Goal: Task Accomplishment & Management: Complete application form

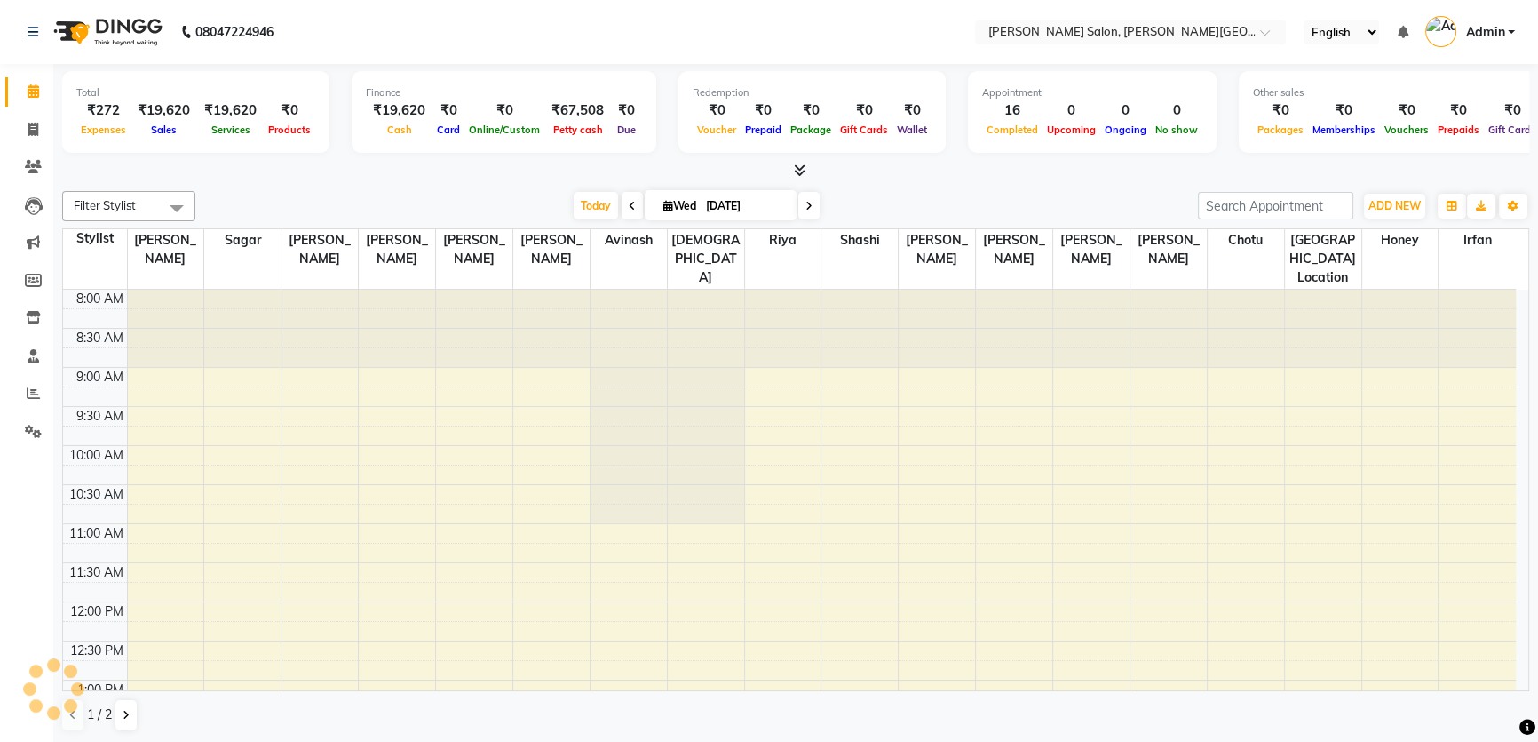
scroll to position [559, 0]
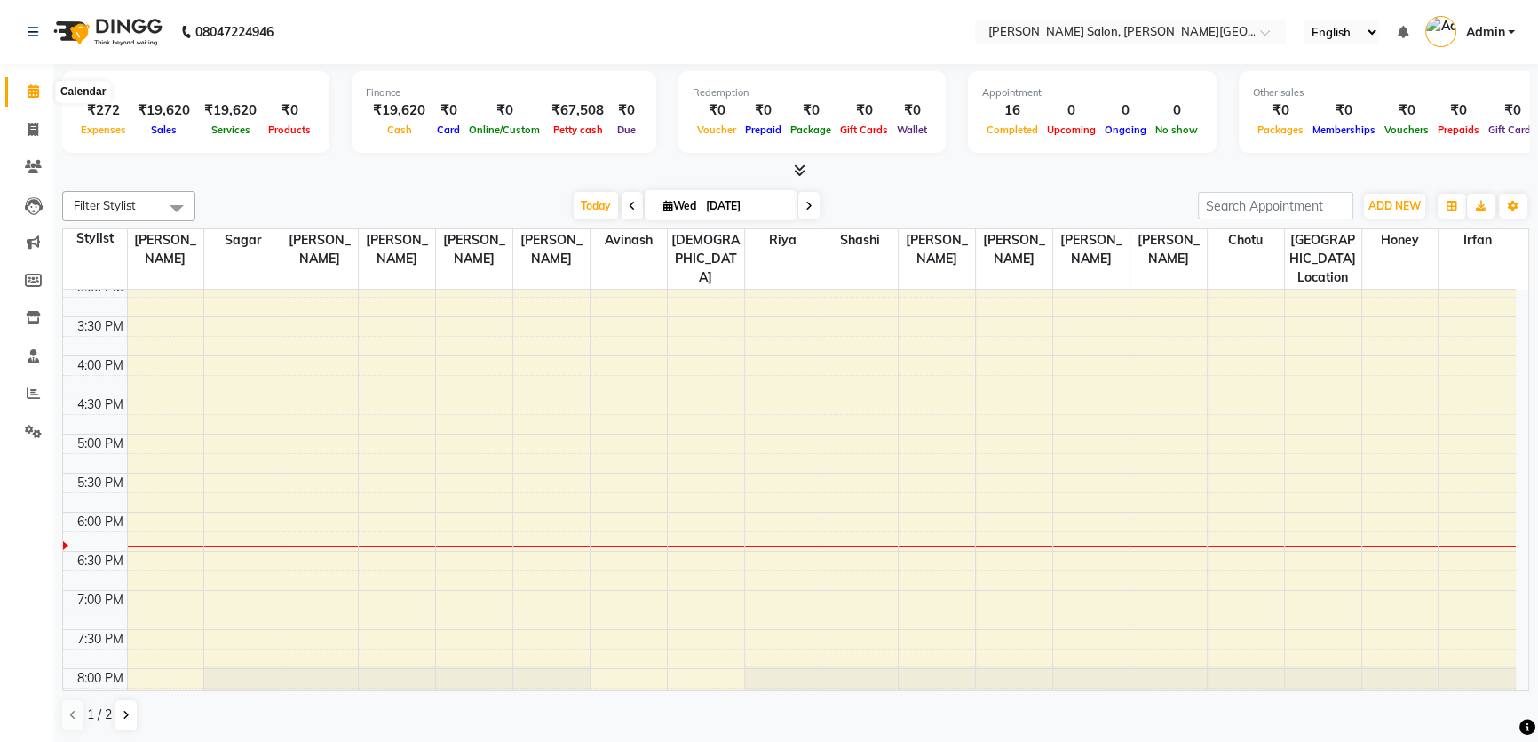
click at [31, 87] on icon at bounding box center [34, 90] width 12 height 13
click at [28, 132] on icon at bounding box center [33, 129] width 10 height 13
select select "4122"
select select "service"
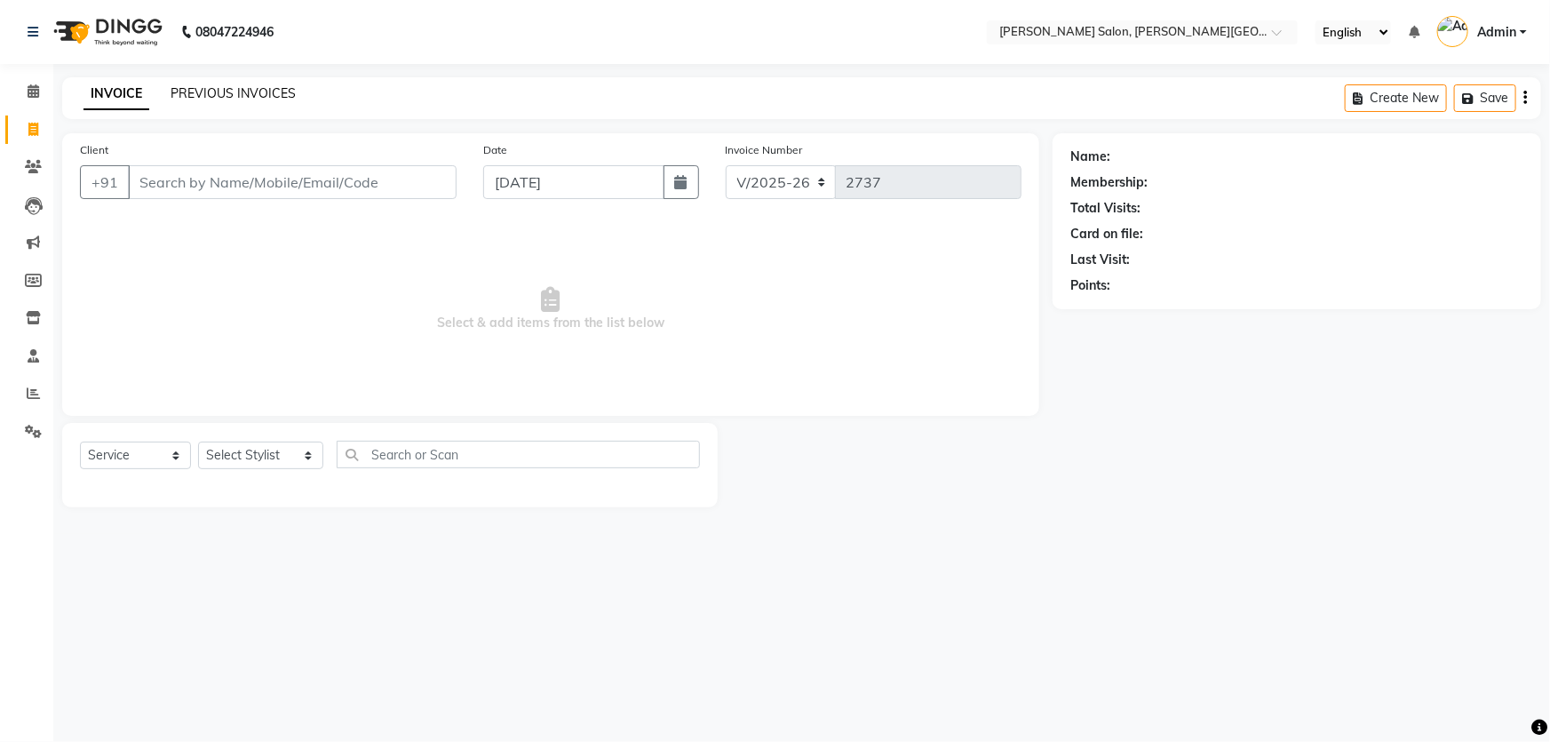
click at [207, 89] on link "PREVIOUS INVOICES" at bounding box center [233, 93] width 125 height 16
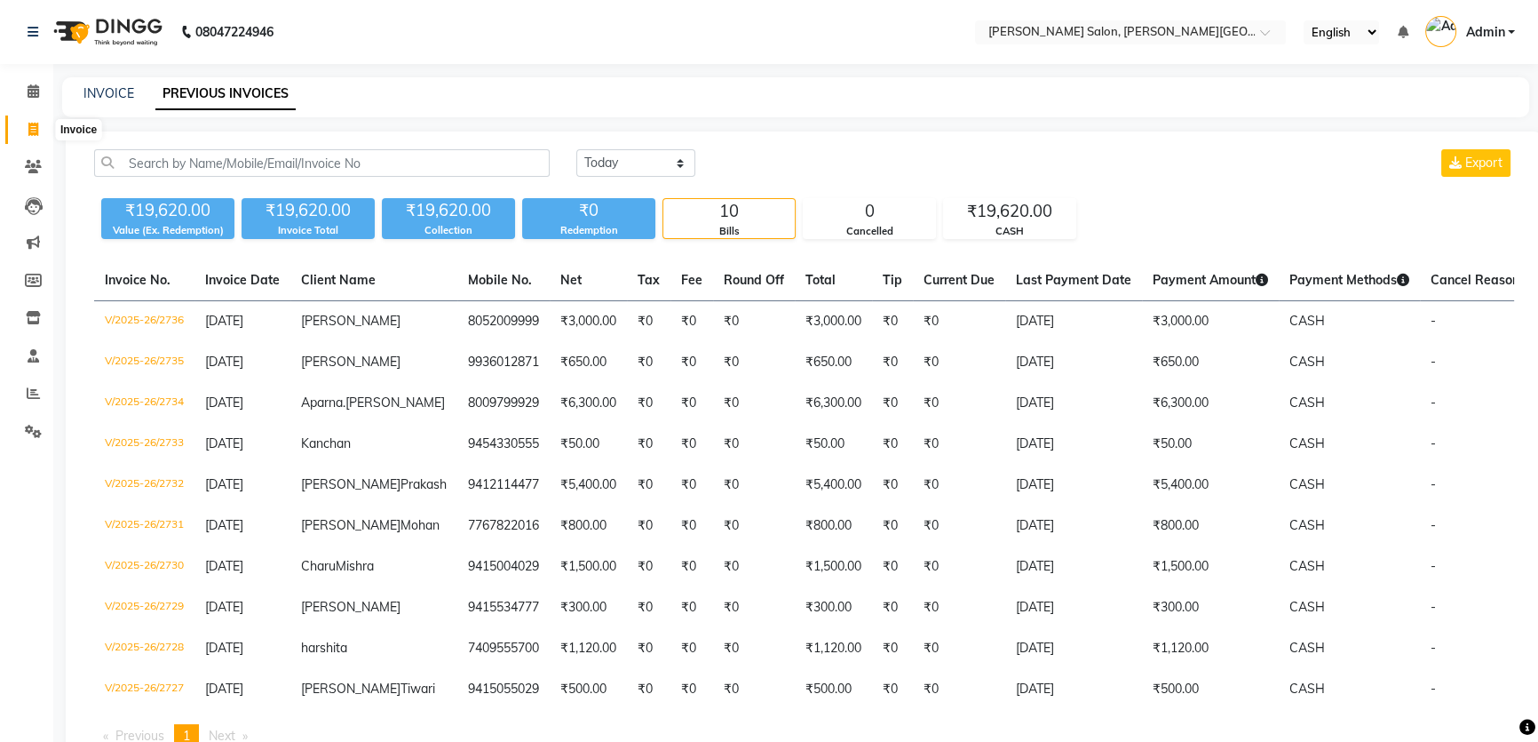
click at [32, 131] on icon at bounding box center [33, 129] width 10 height 13
select select "service"
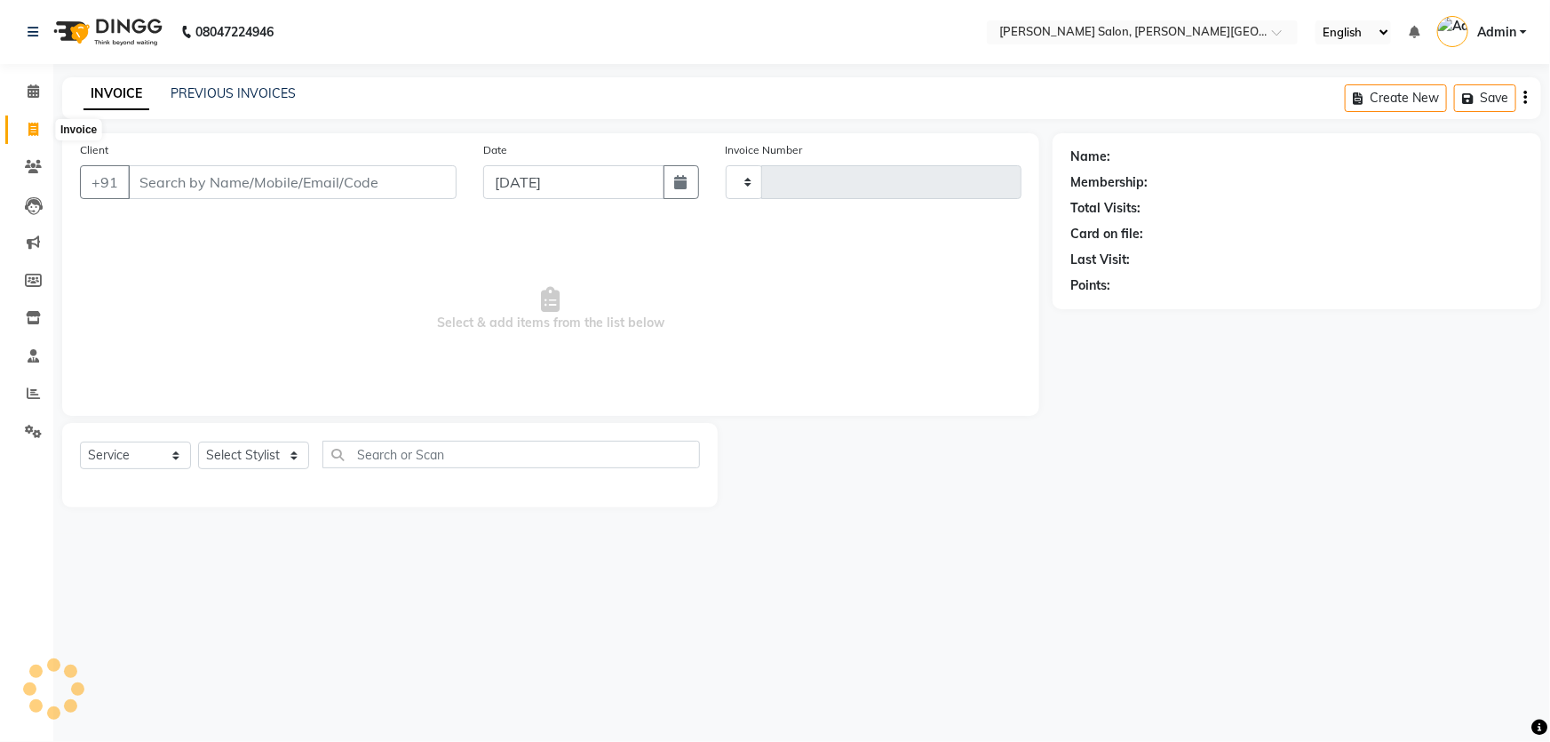
click at [32, 126] on icon at bounding box center [33, 129] width 10 height 13
select select "service"
select select "4122"
type input "2737"
drag, startPoint x: 169, startPoint y: 176, endPoint x: 384, endPoint y: 178, distance: 214.9
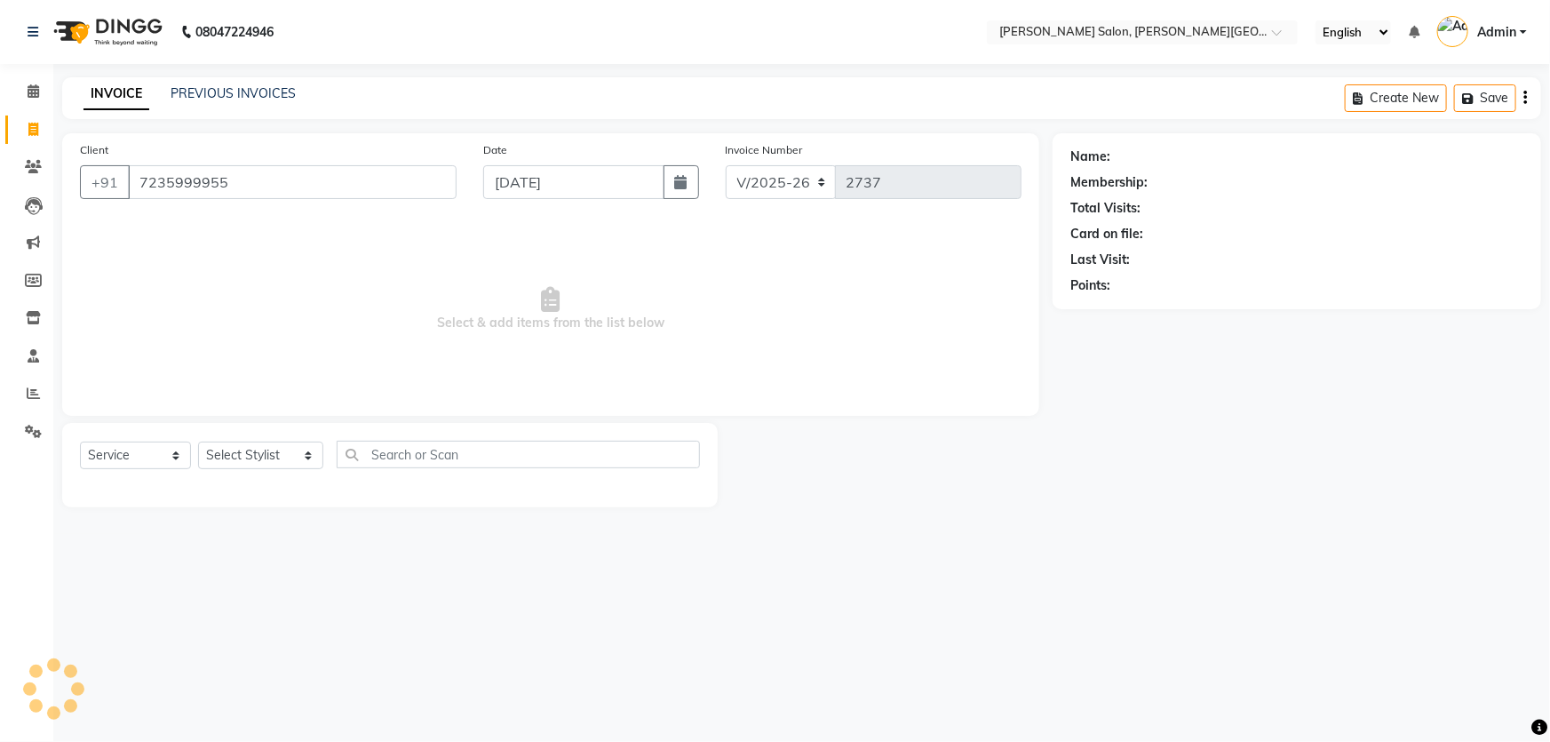
type input "7235999955"
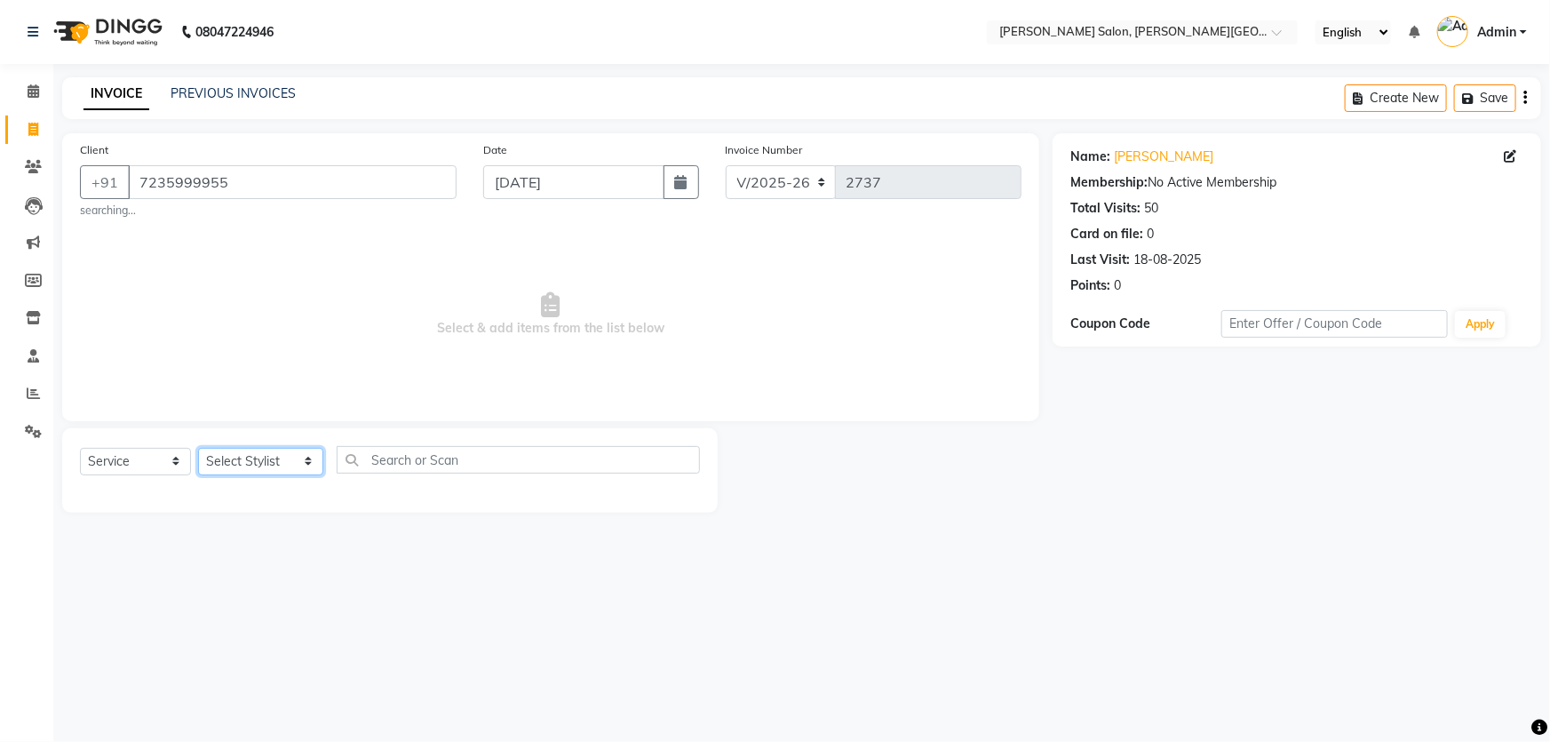
click at [291, 463] on select "Select Stylist [PERSON_NAME] [PERSON_NAME] [PERSON_NAME] [PERSON_NAME] [PERSON_…" at bounding box center [260, 462] width 125 height 28
click at [293, 461] on select "Select Stylist [PERSON_NAME] [PERSON_NAME] [PERSON_NAME] [PERSON_NAME] [PERSON_…" at bounding box center [260, 462] width 125 height 28
click at [298, 464] on select "Select Stylist [PERSON_NAME] [PERSON_NAME] [PERSON_NAME] [PERSON_NAME] [PERSON_…" at bounding box center [260, 462] width 125 height 28
select select "24176"
click at [198, 448] on select "Select Stylist [PERSON_NAME] [PERSON_NAME] [PERSON_NAME] [PERSON_NAME] [PERSON_…" at bounding box center [260, 462] width 125 height 28
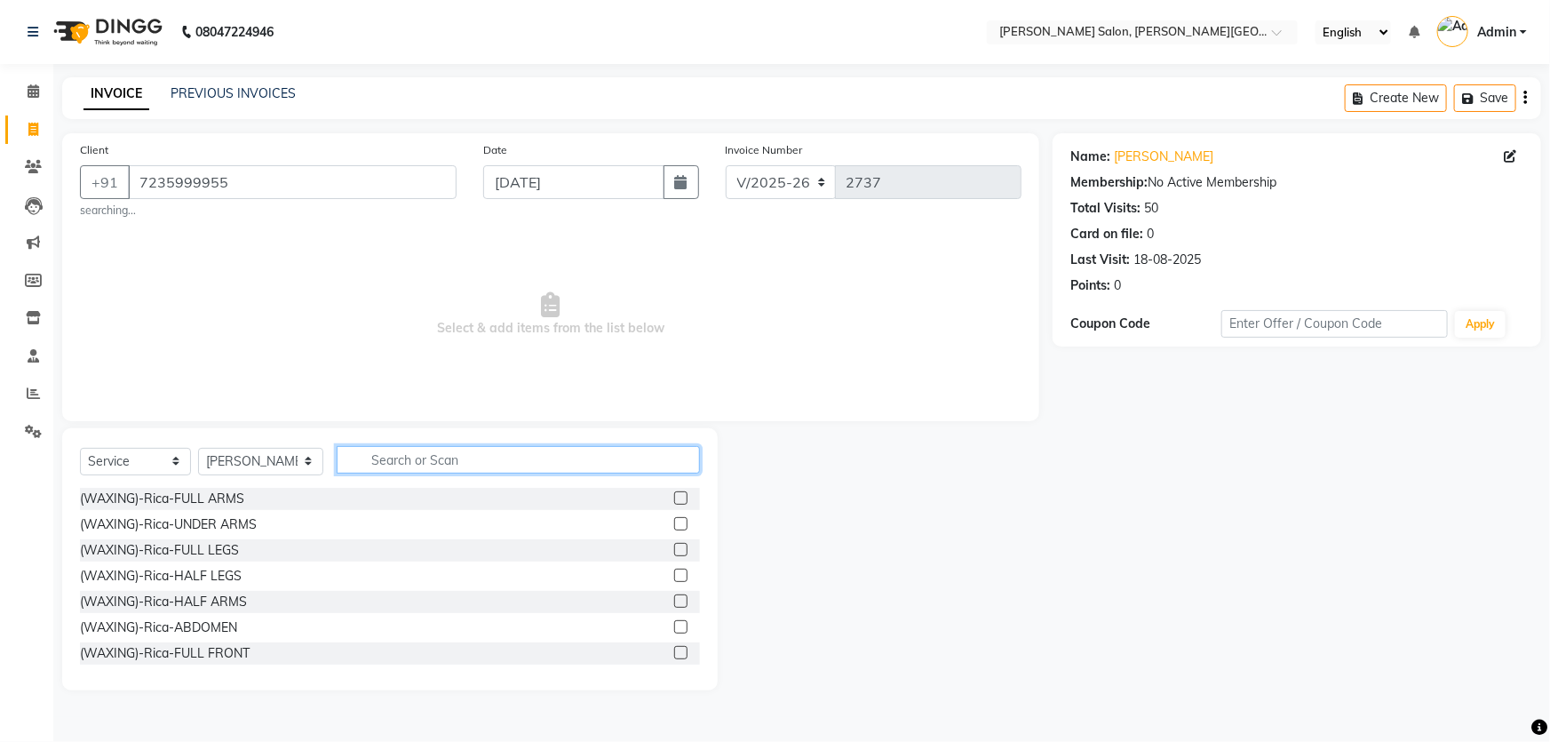
click at [413, 464] on input "text" at bounding box center [518, 460] width 363 height 28
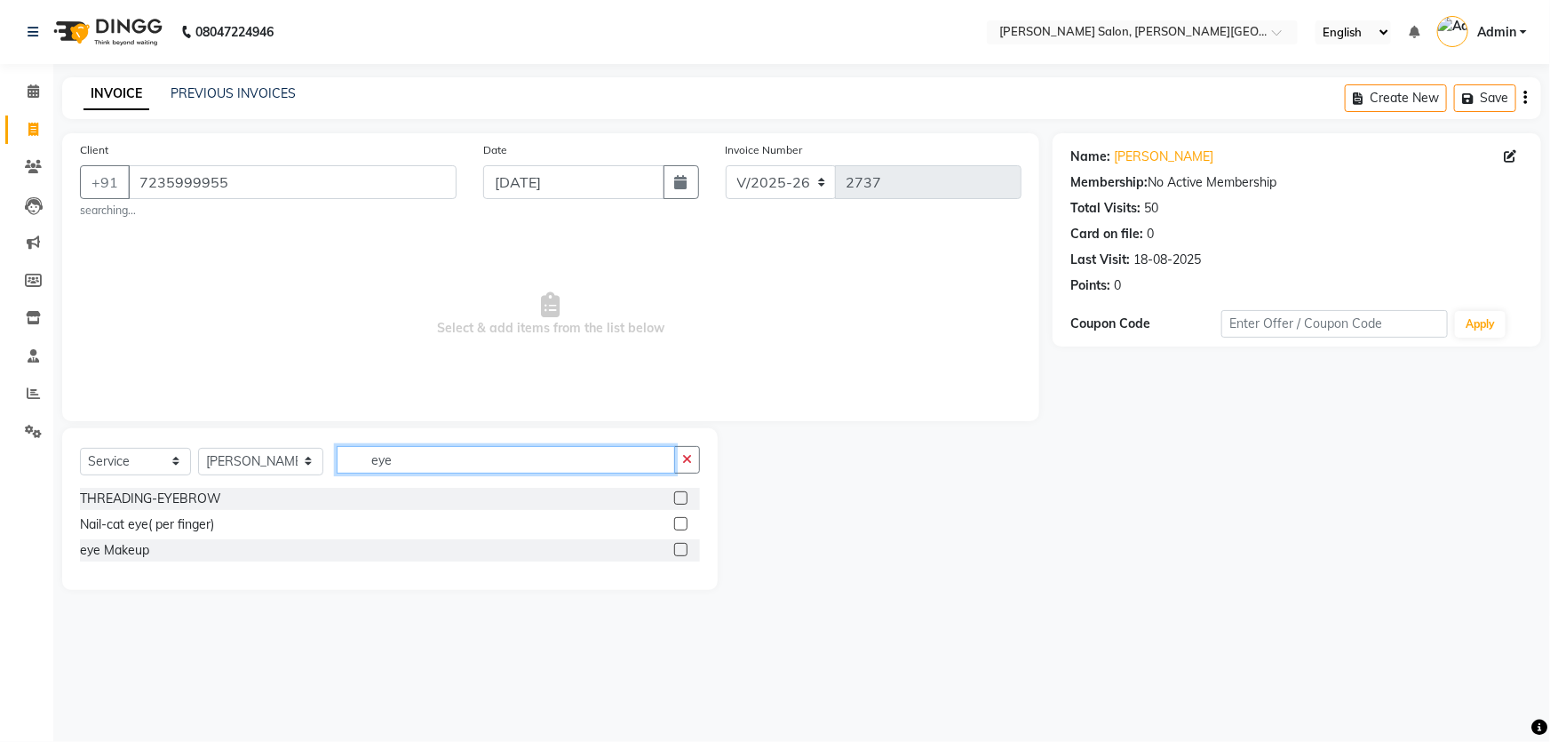
type input "eye"
click at [677, 501] on label at bounding box center [680, 497] width 13 height 13
click at [677, 501] on input "checkbox" at bounding box center [680, 499] width 12 height 12
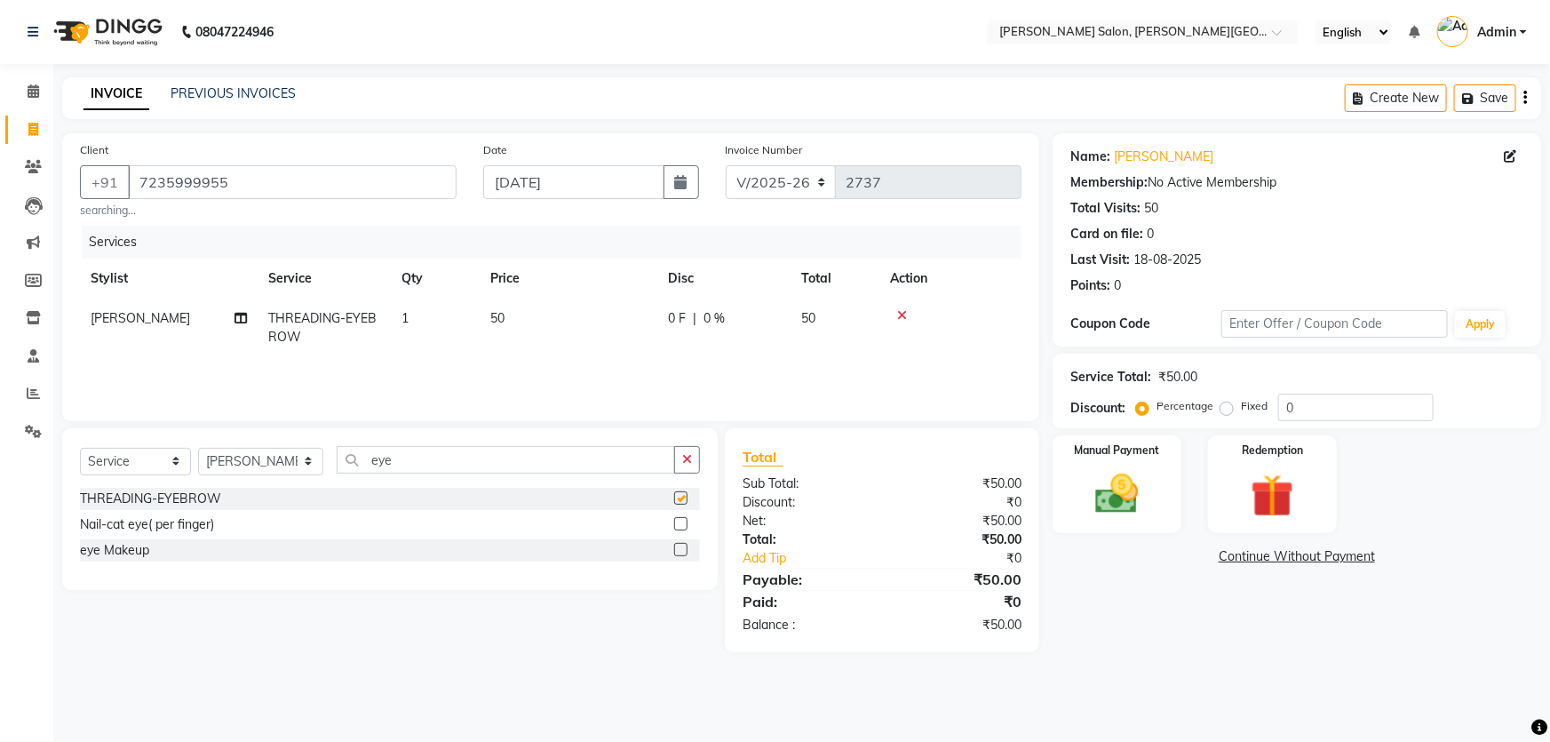
checkbox input "false"
click at [1120, 502] on img at bounding box center [1117, 494] width 73 height 52
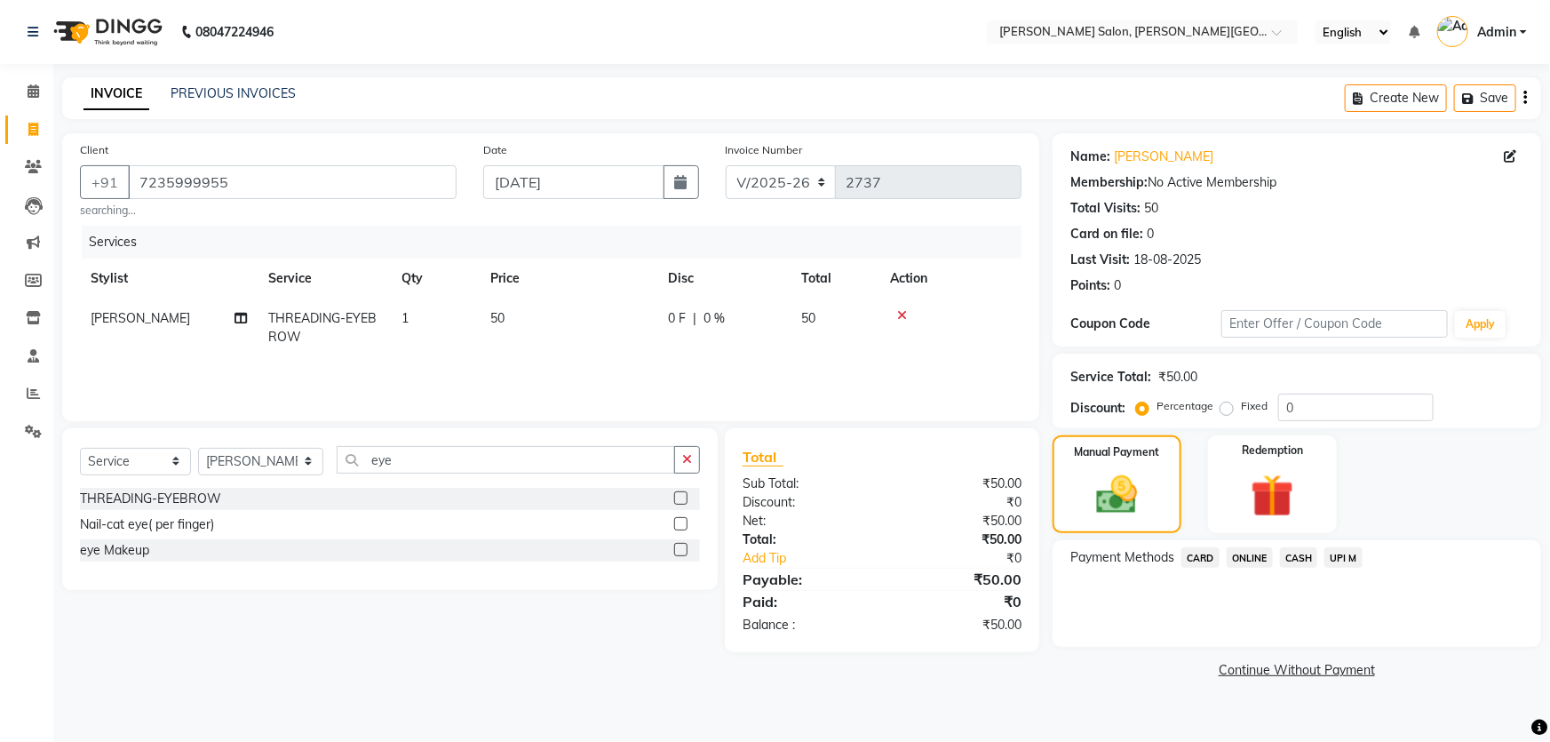
click at [1296, 559] on span "CASH" at bounding box center [1299, 557] width 38 height 20
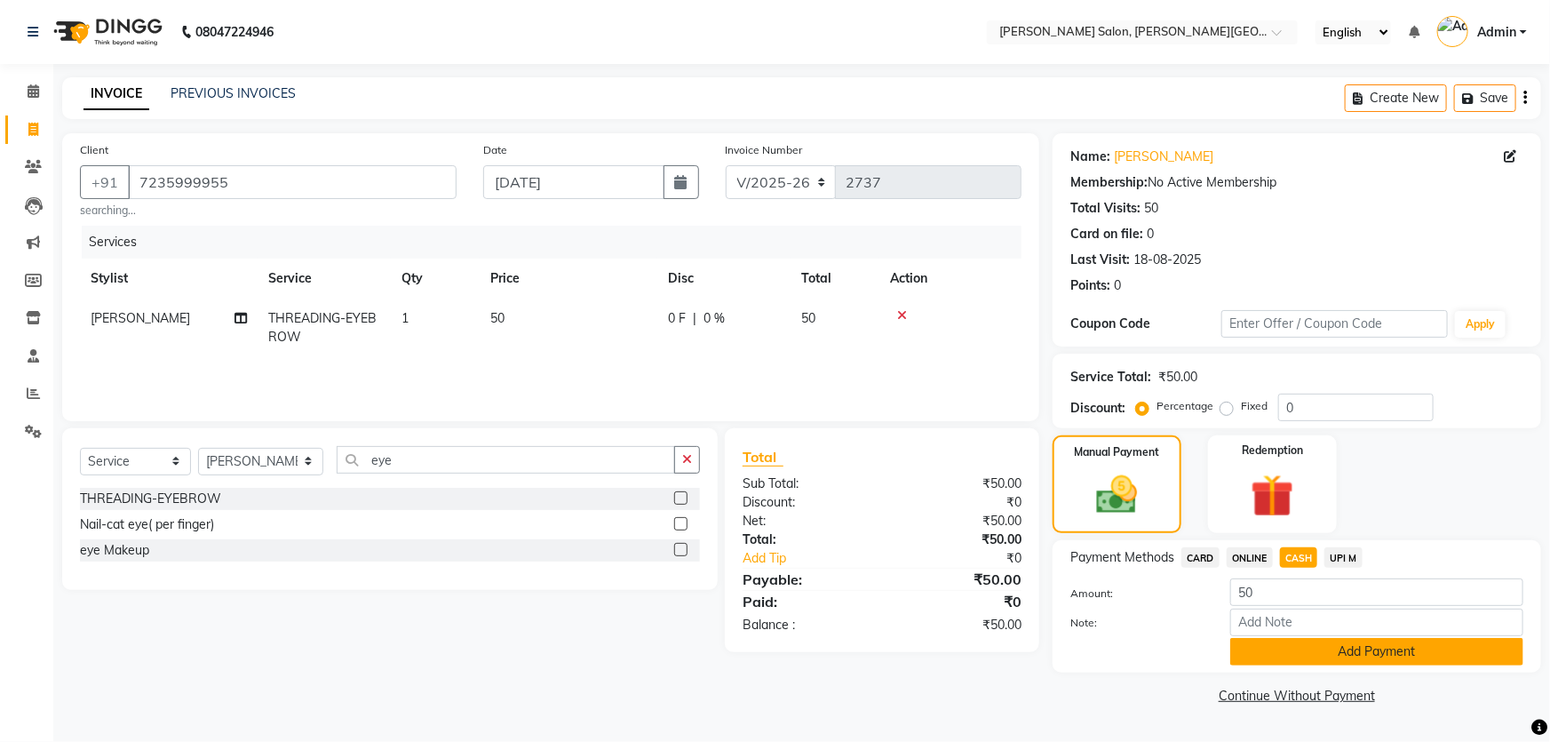
click at [1367, 653] on button "Add Payment" at bounding box center [1376, 652] width 293 height 28
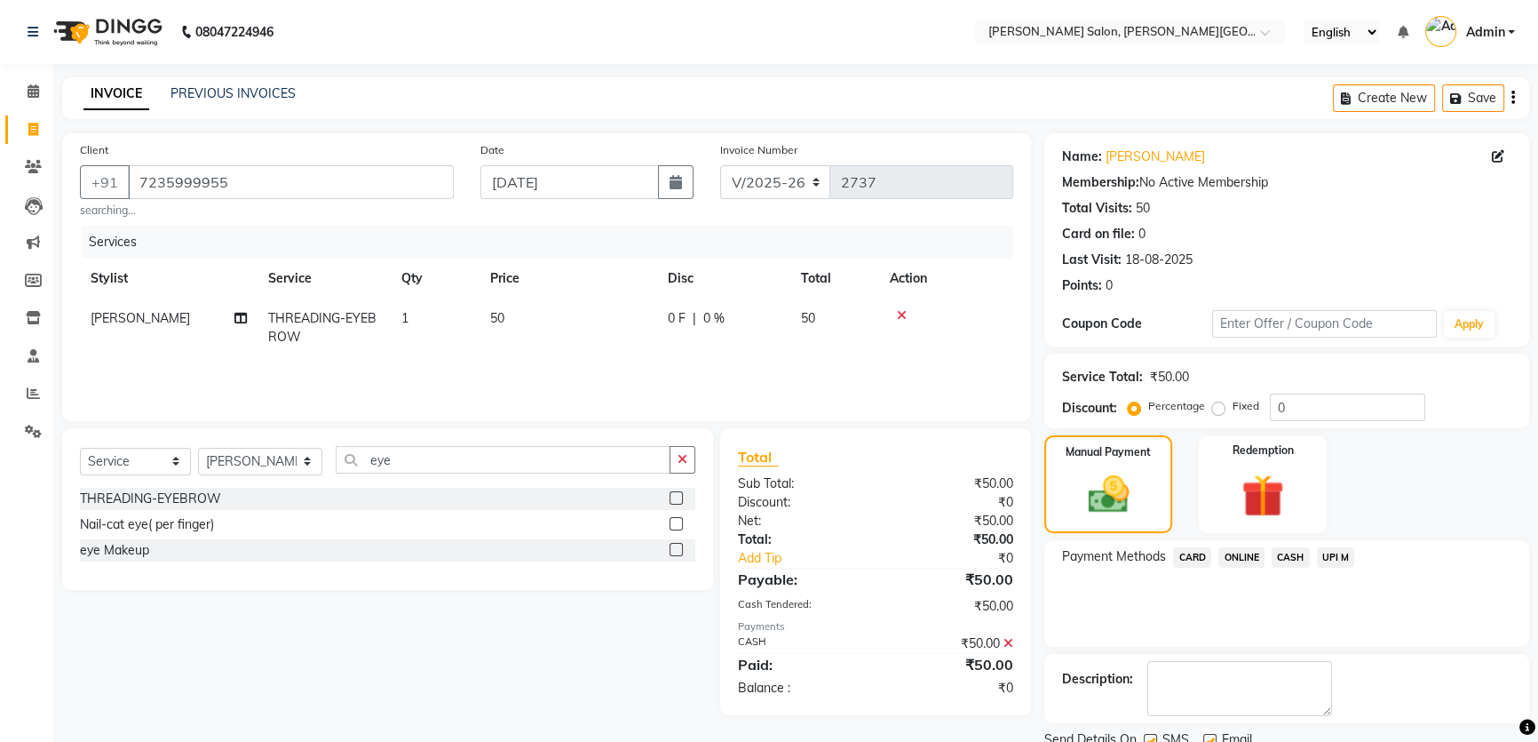
scroll to position [67, 0]
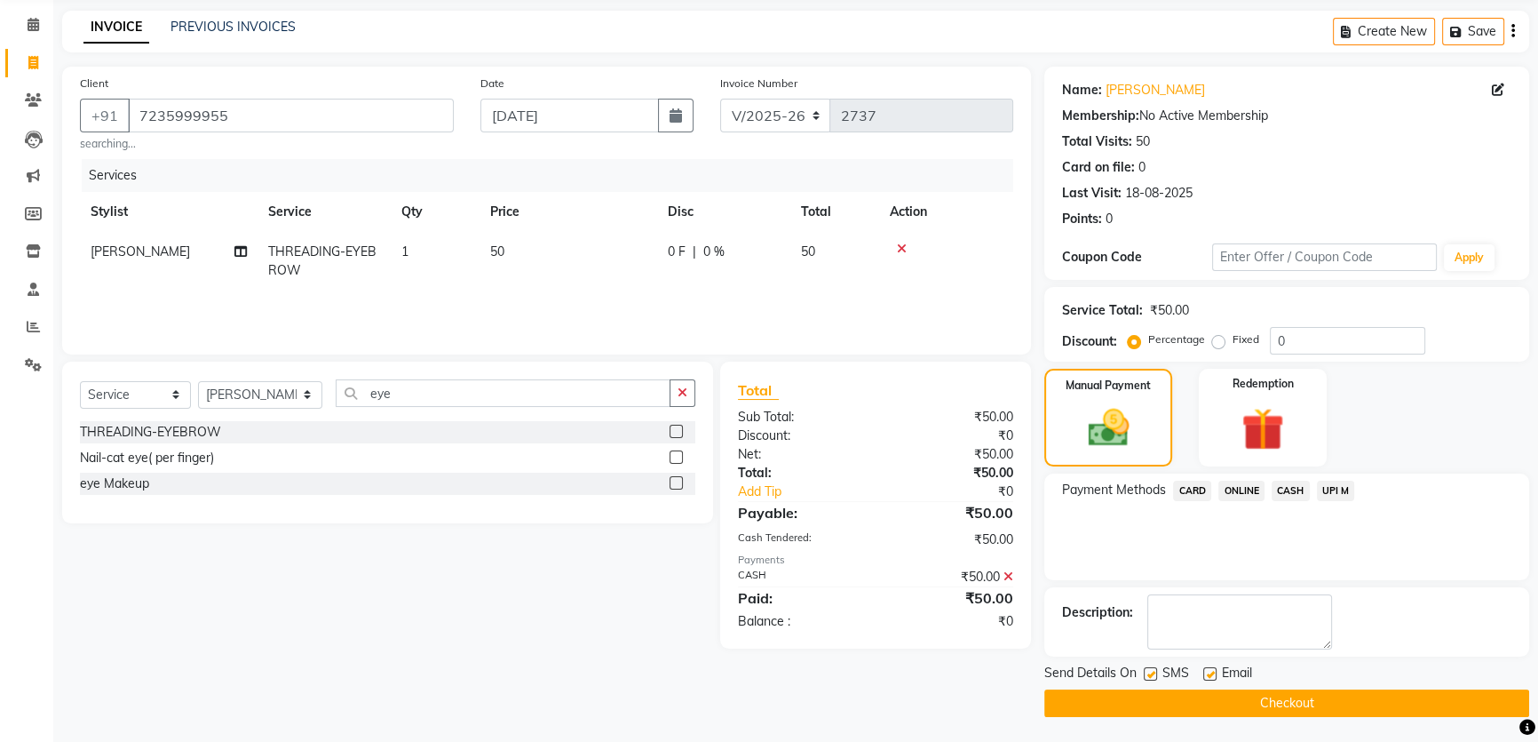
click at [1289, 702] on button "Checkout" at bounding box center [1286, 703] width 485 height 28
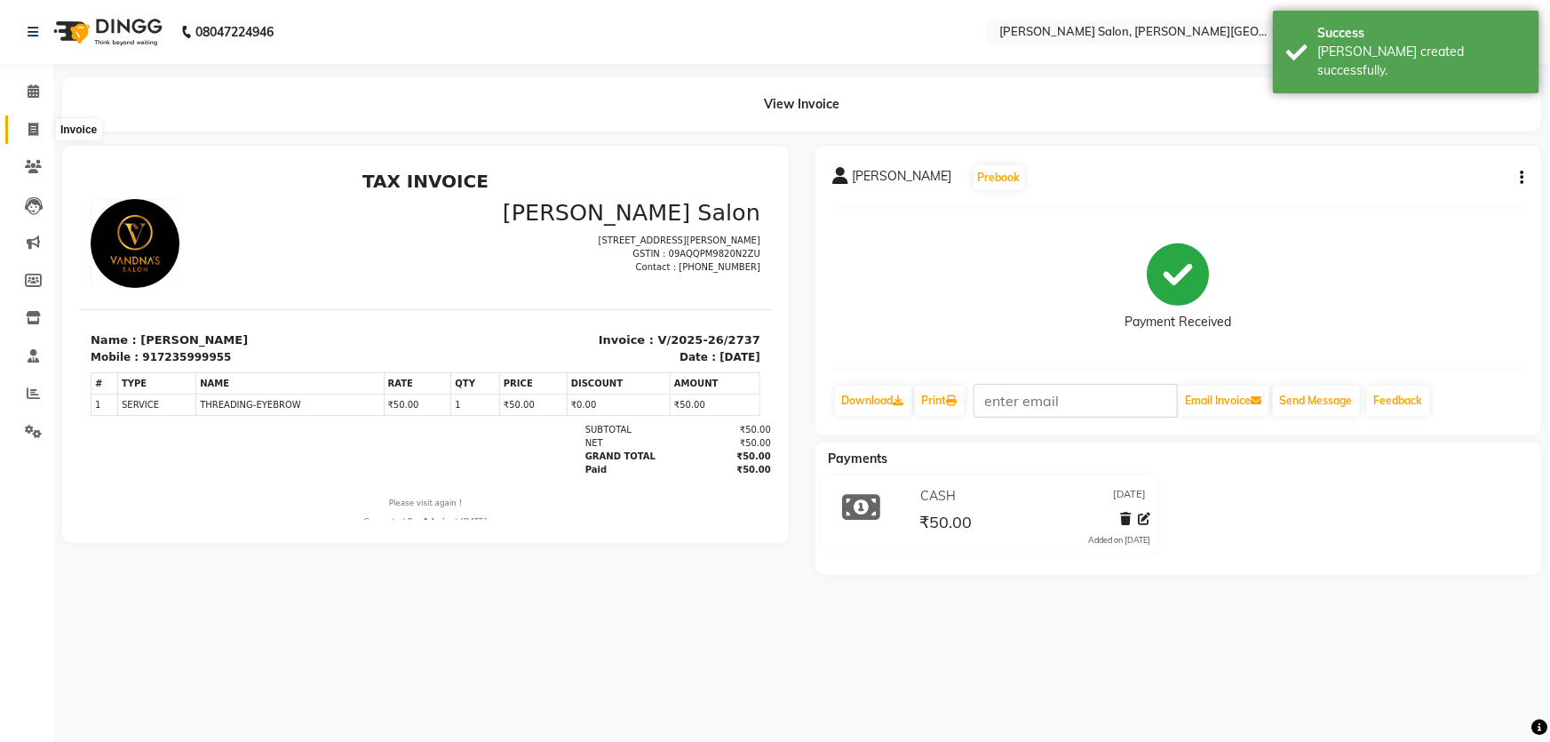
click at [29, 124] on icon at bounding box center [33, 129] width 10 height 13
select select "service"
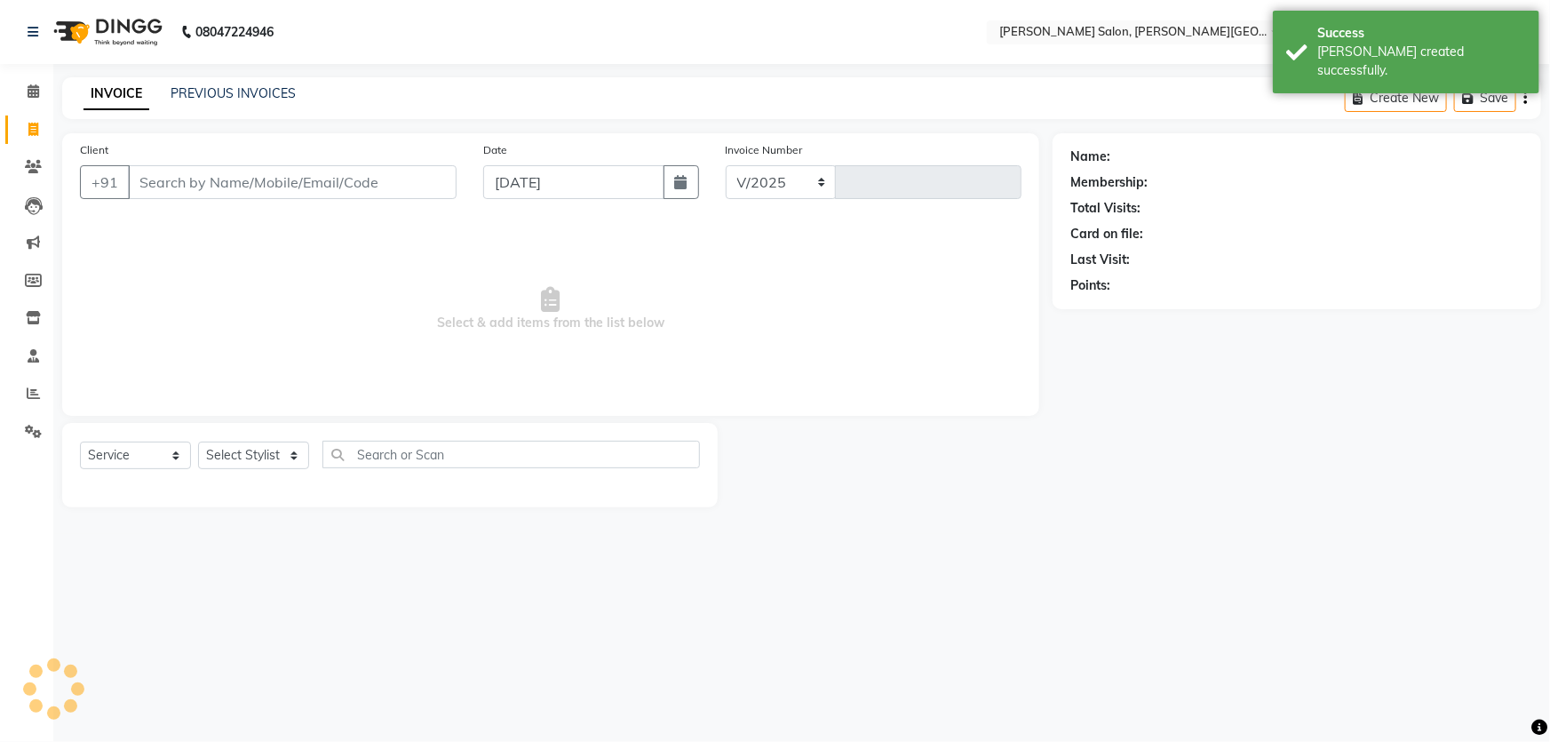
select select "4122"
type input "2738"
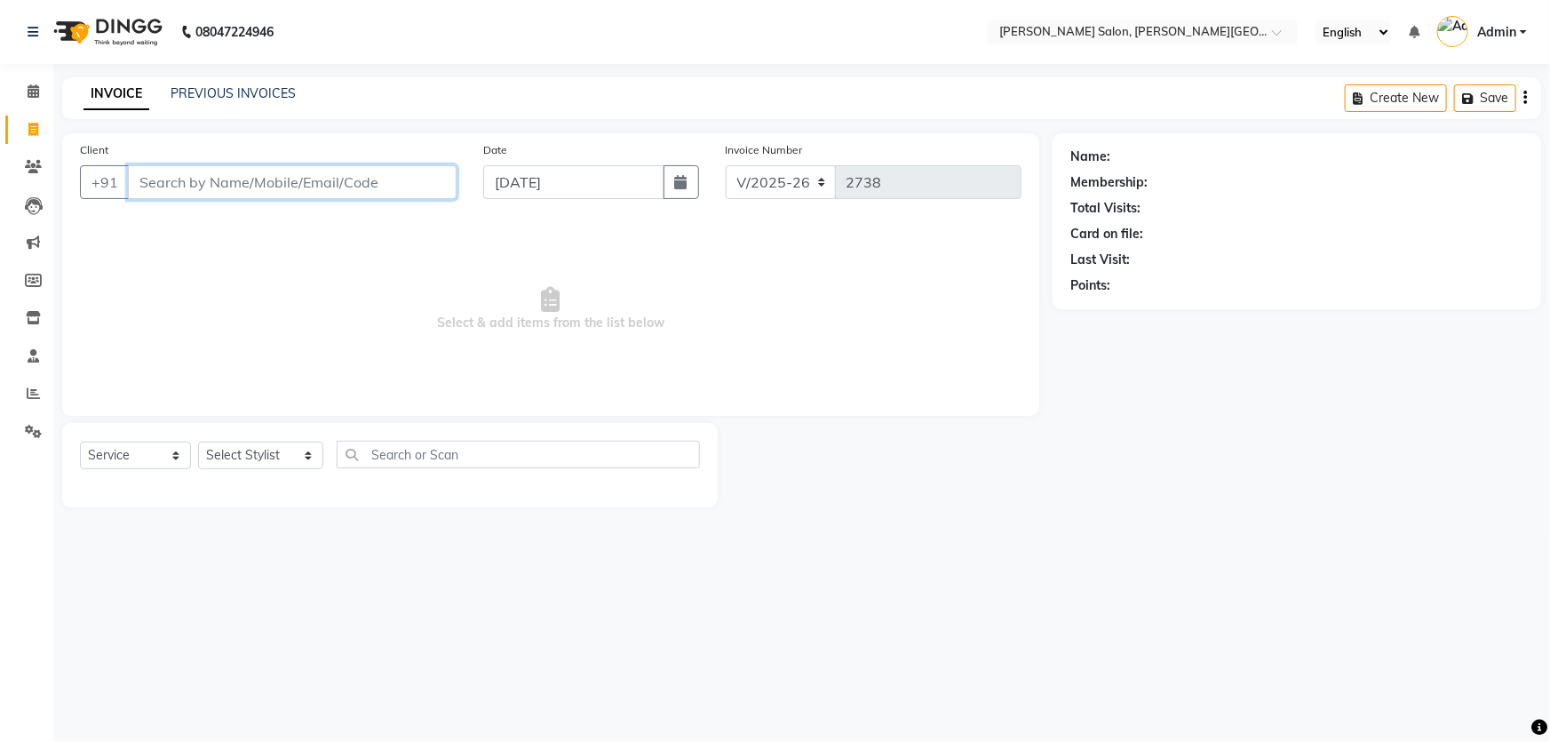
paste input "7081816135"
type input "7081816135"
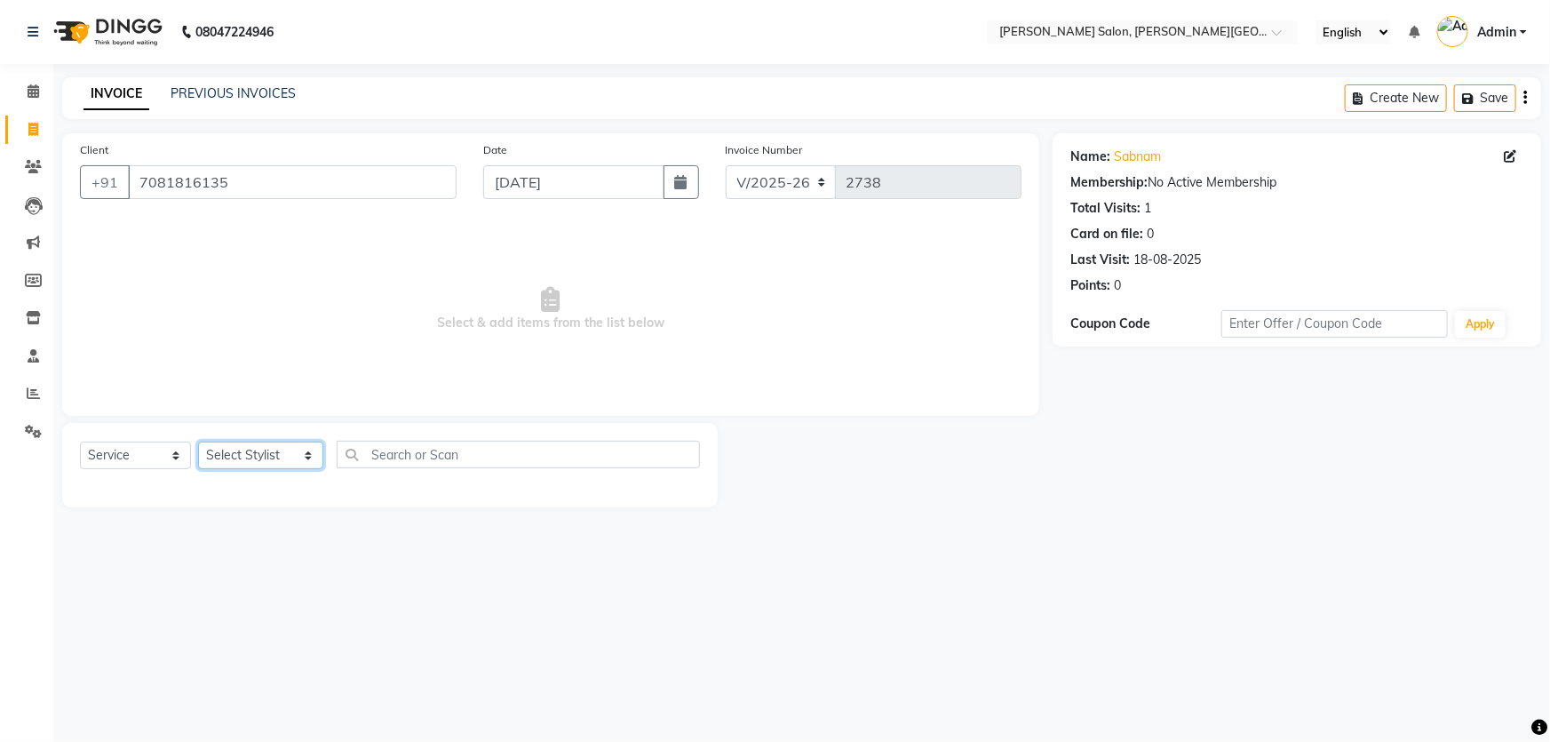
drag, startPoint x: 253, startPoint y: 457, endPoint x: 266, endPoint y: 457, distance: 13.3
click at [254, 457] on select "Select Stylist [PERSON_NAME] [PERSON_NAME] [PERSON_NAME] [PERSON_NAME] [PERSON_…" at bounding box center [260, 455] width 125 height 28
select select "24178"
click at [198, 441] on select "Select Stylist [PERSON_NAME] [PERSON_NAME] [PERSON_NAME] [PERSON_NAME] [PERSON_…" at bounding box center [260, 455] width 125 height 28
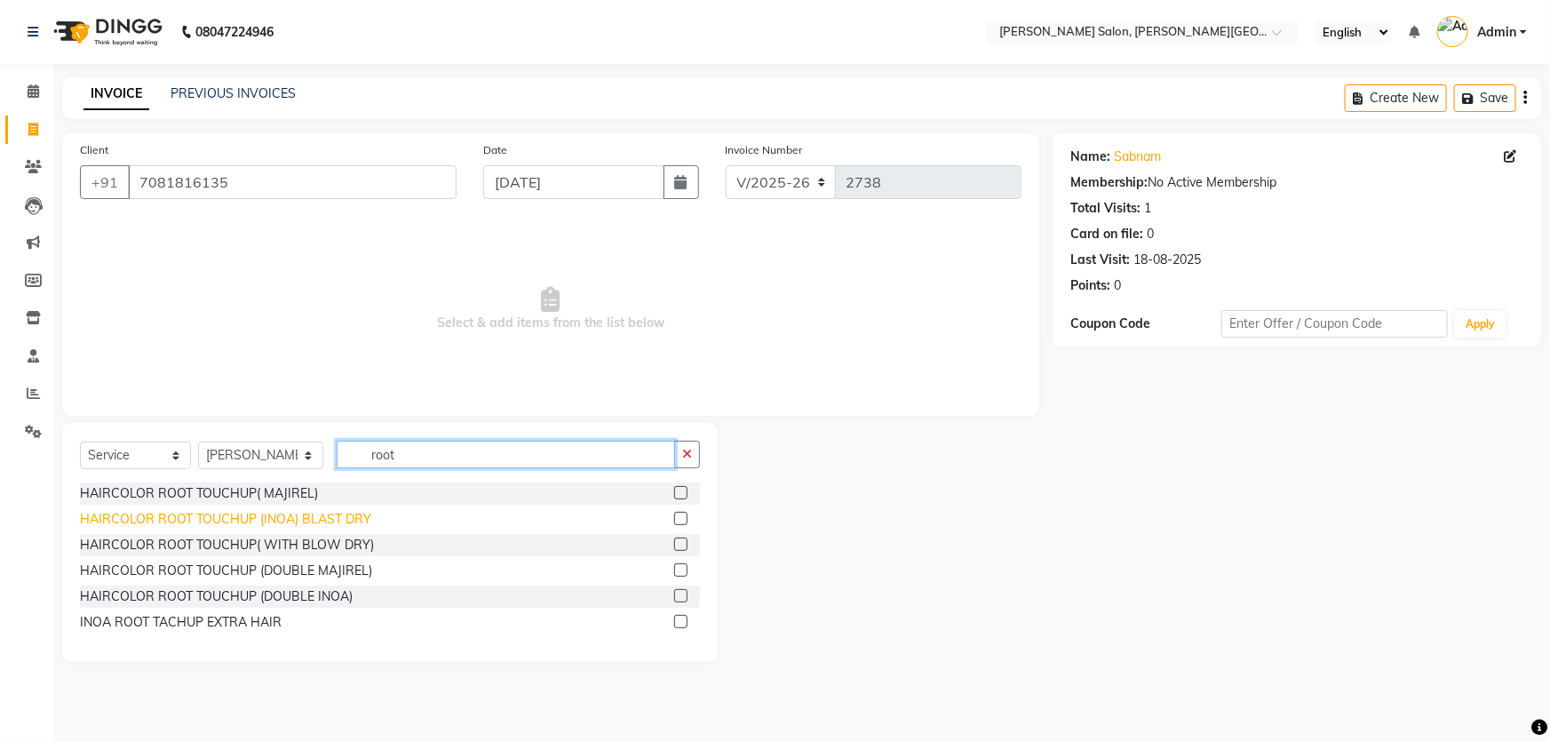
type input "root"
click at [349, 526] on div "HAIRCOLOR ROOT TOUCHUP (INOA) BLAST DRY" at bounding box center [225, 519] width 291 height 19
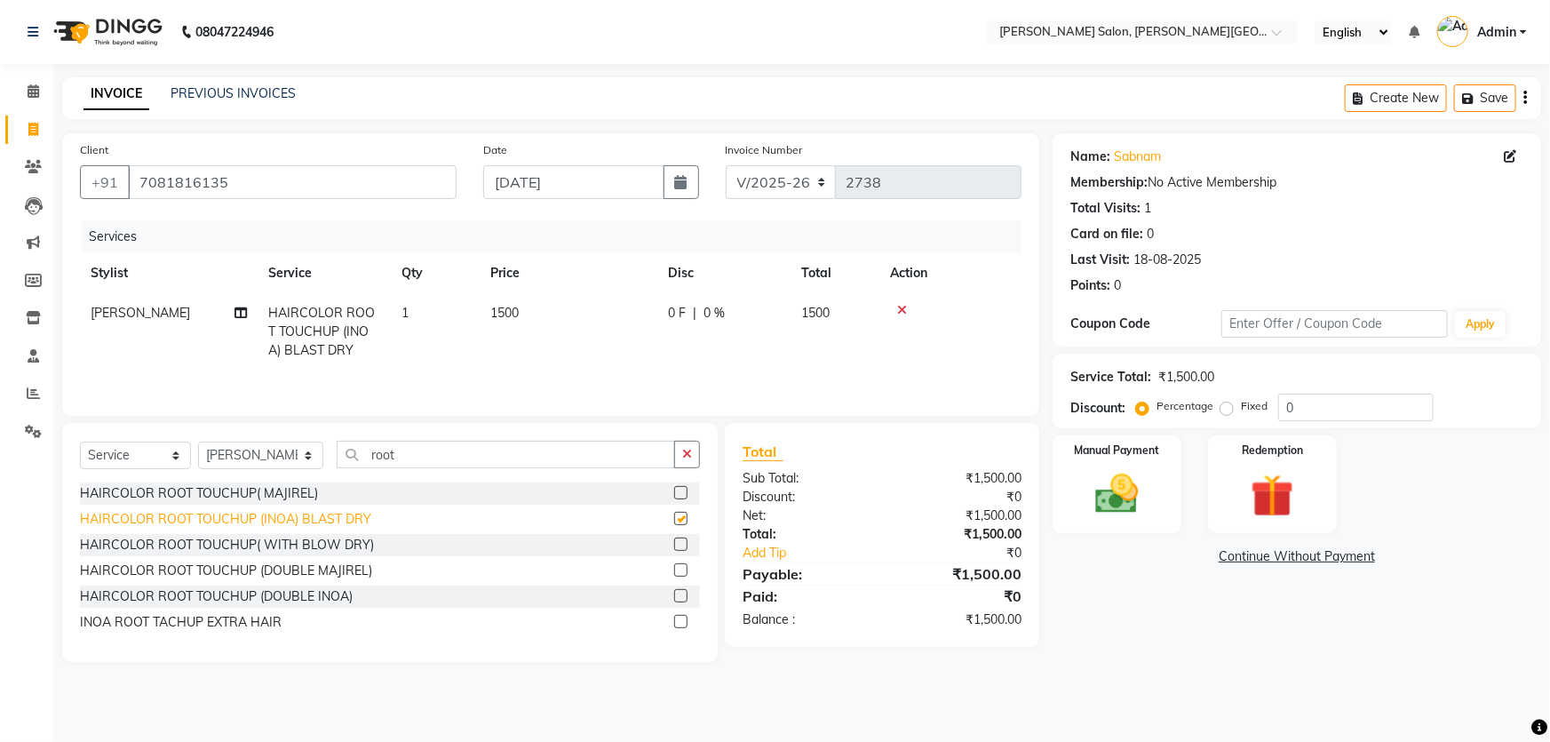
checkbox input "false"
drag, startPoint x: 1318, startPoint y: 413, endPoint x: 1202, endPoint y: 414, distance: 115.5
click at [1213, 414] on div "Percentage Fixed 0" at bounding box center [1286, 407] width 294 height 28
type input "20"
click at [1132, 485] on img at bounding box center [1117, 494] width 73 height 52
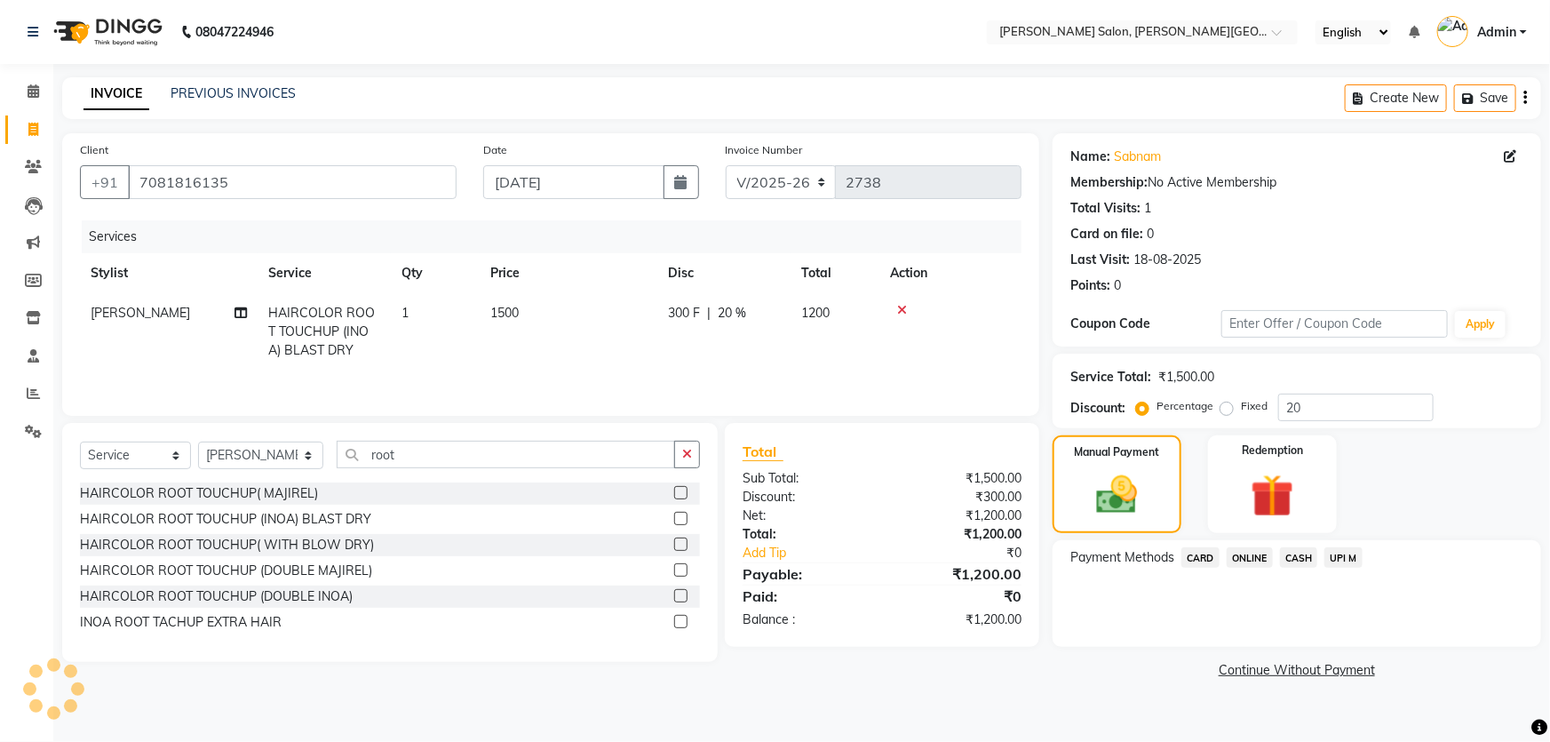
click at [1353, 558] on span "UPI M" at bounding box center [1343, 557] width 38 height 20
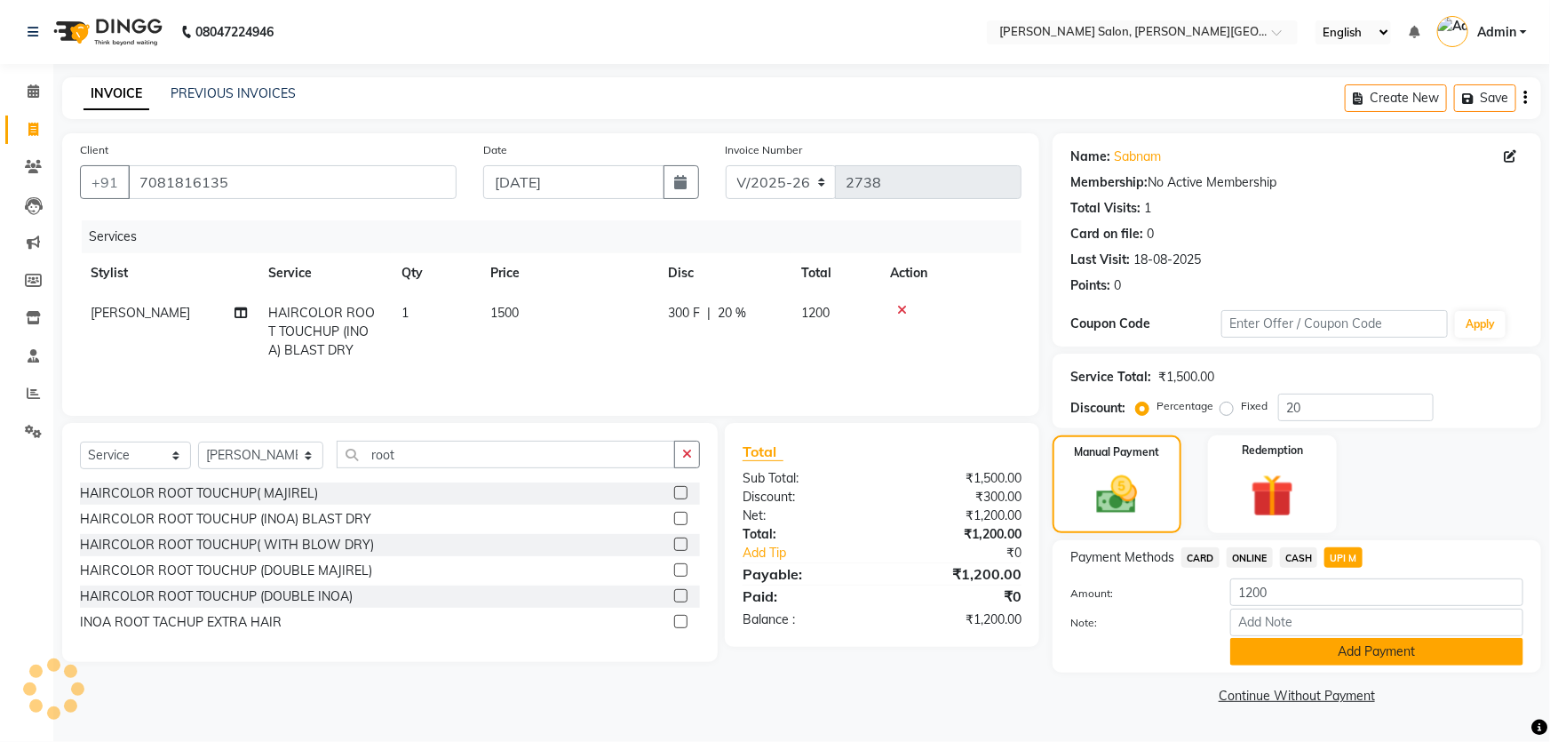
click at [1371, 646] on button "Add Payment" at bounding box center [1376, 652] width 293 height 28
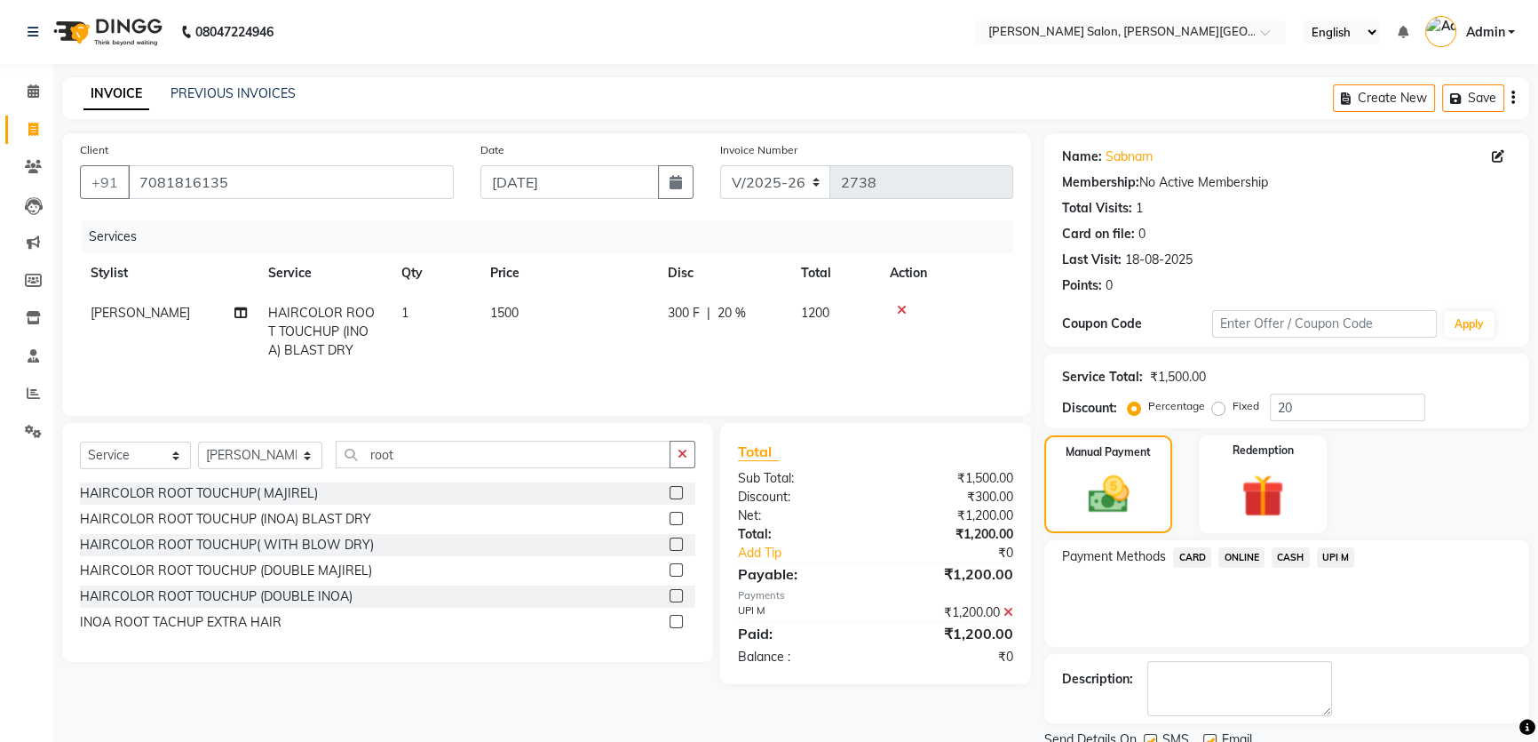
scroll to position [67, 0]
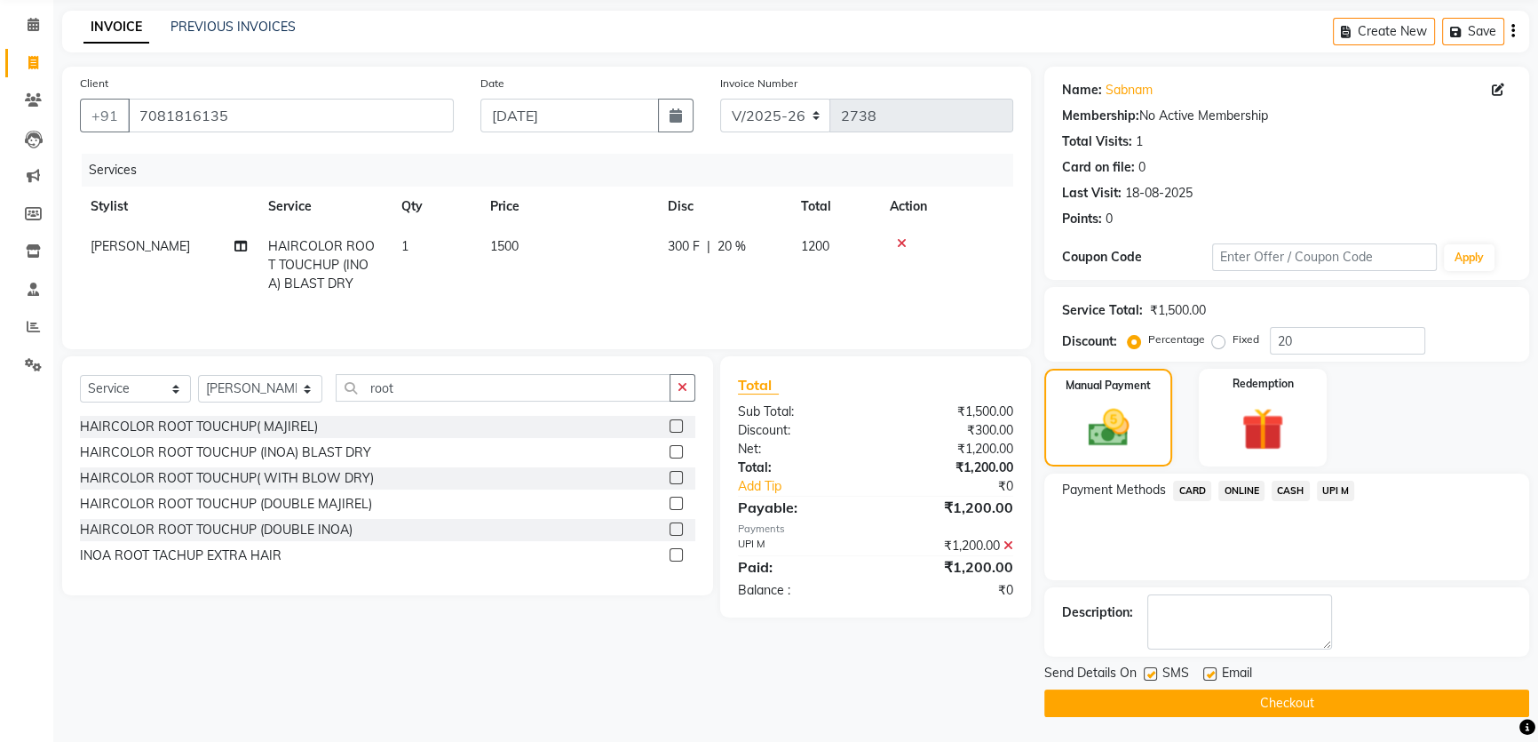
click at [1297, 689] on button "Checkout" at bounding box center [1286, 703] width 485 height 28
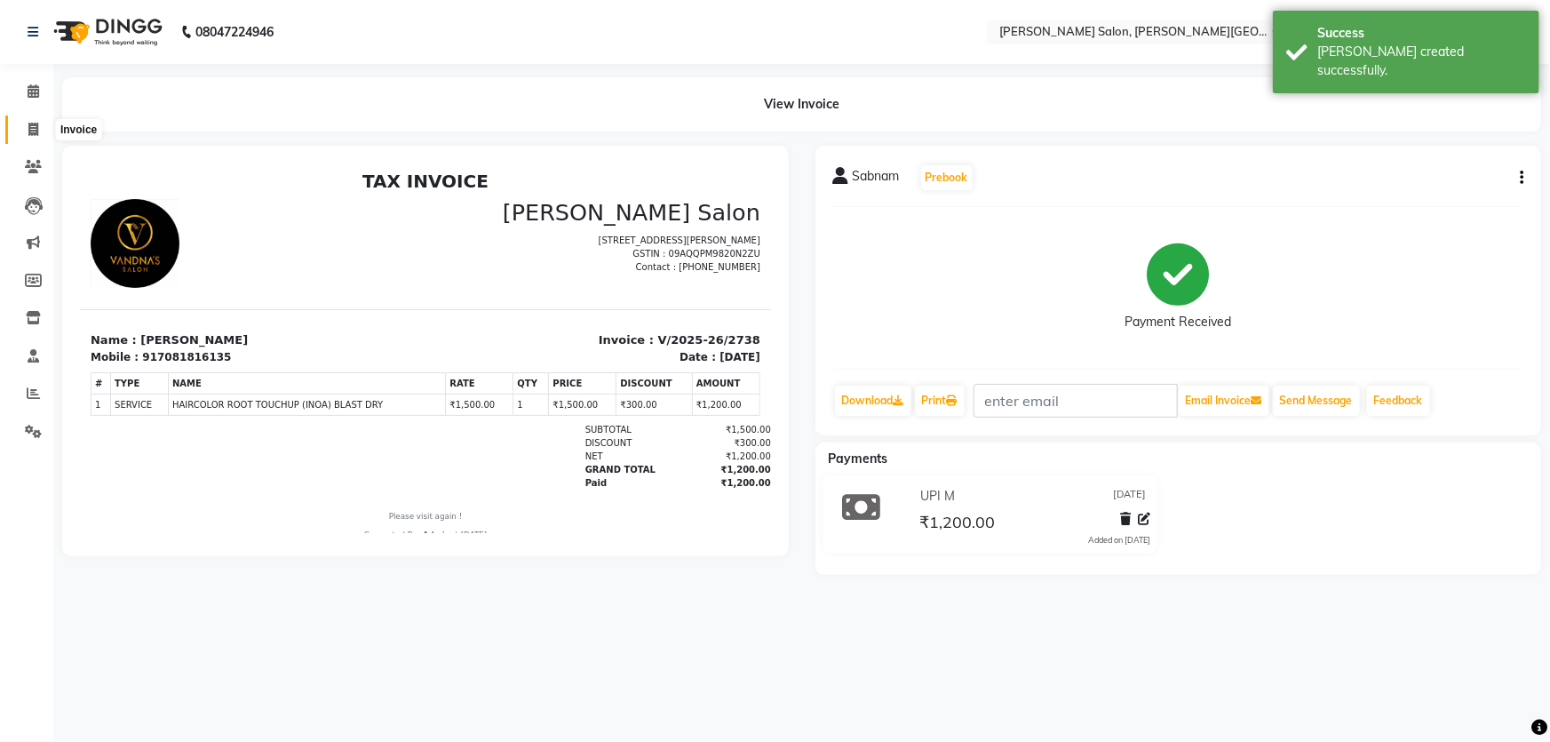
click at [26, 133] on span at bounding box center [33, 130] width 31 height 20
select select "service"
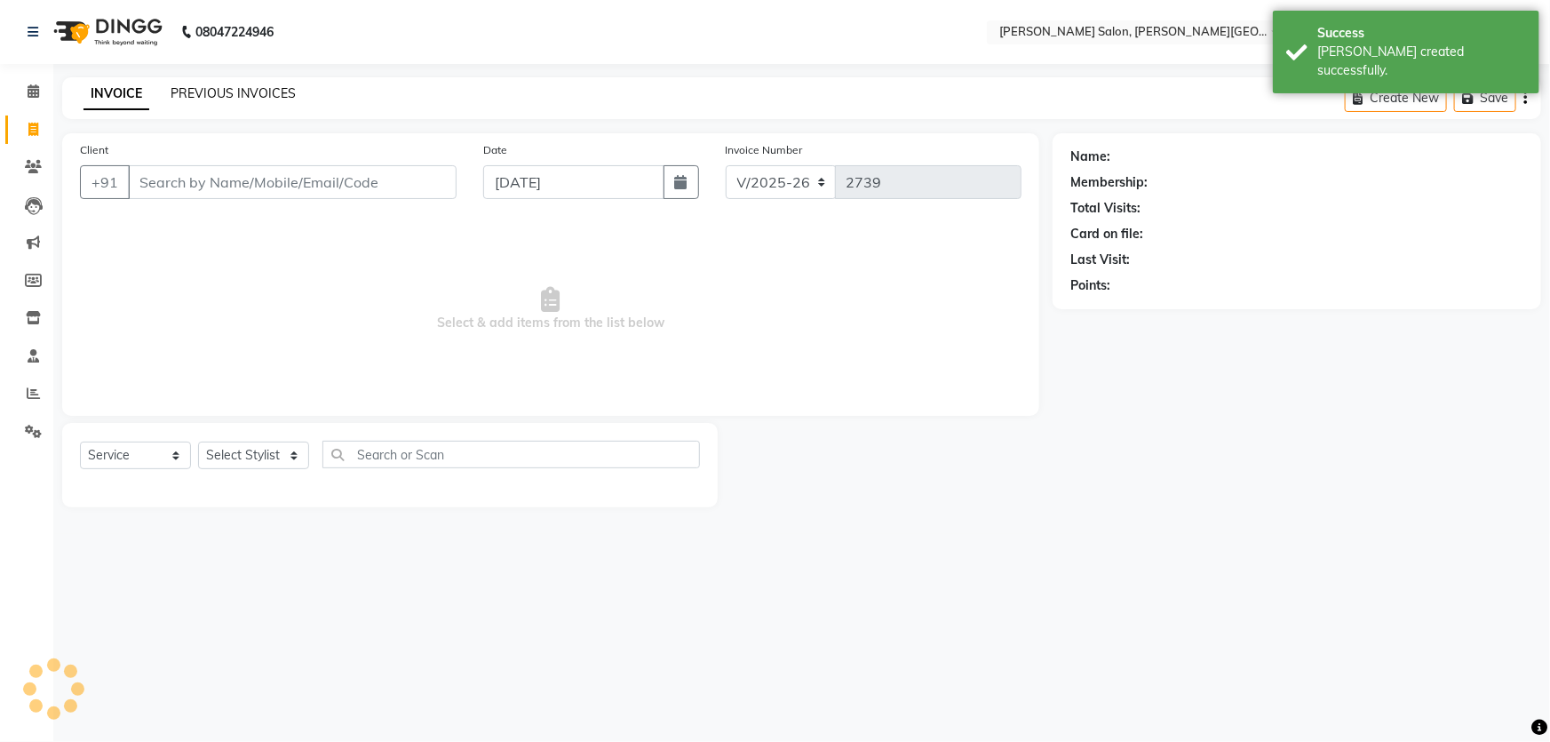
click at [226, 91] on link "PREVIOUS INVOICES" at bounding box center [233, 93] width 125 height 16
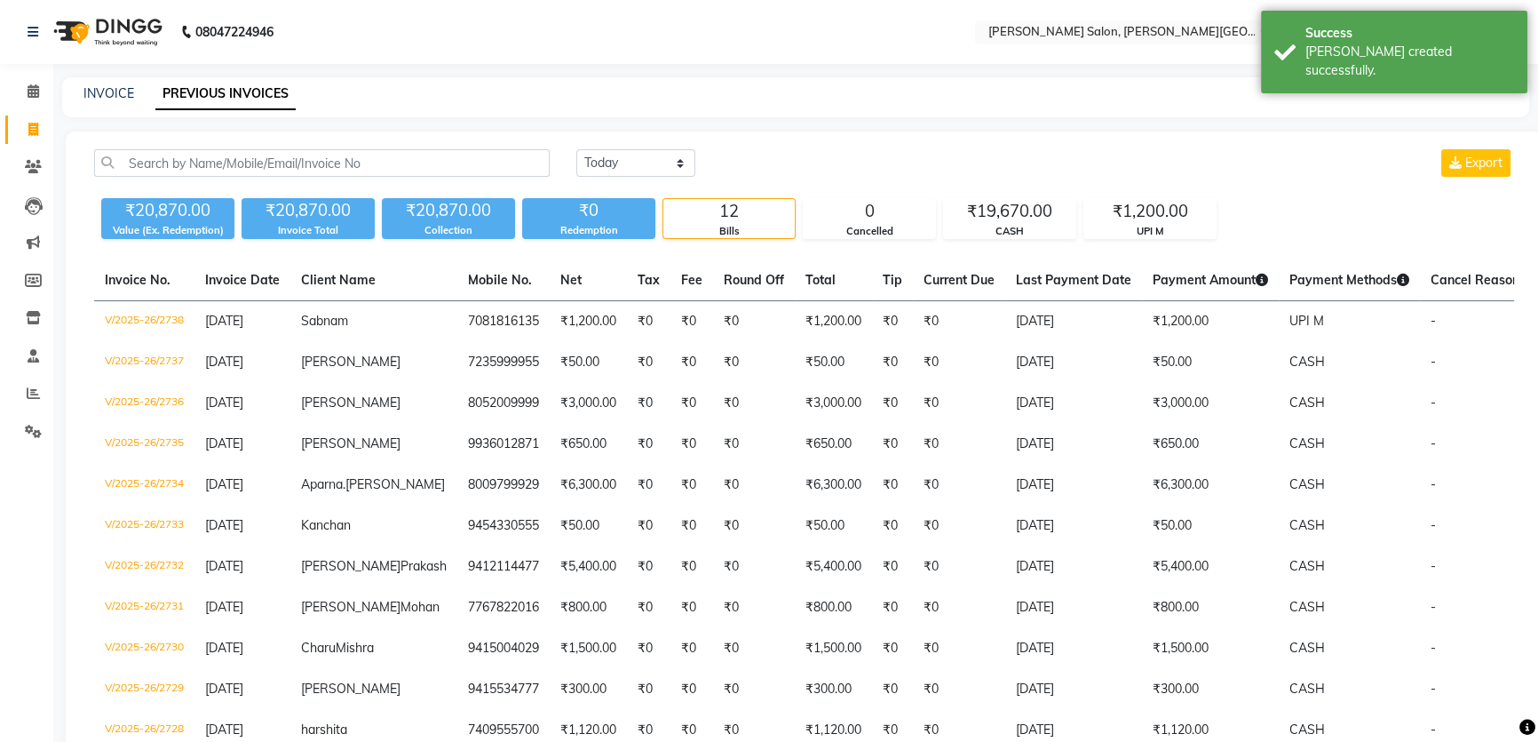
drag, startPoint x: 120, startPoint y: 217, endPoint x: 115, endPoint y: 201, distance: 16.6
click at [115, 201] on div "₹20,870.00" at bounding box center [167, 210] width 133 height 25
click at [85, 177] on div "[DATE] [DATE] Custom Range Export" at bounding box center [804, 170] width 1447 height 42
click at [119, 213] on div "₹20,870.00" at bounding box center [167, 210] width 133 height 25
click at [114, 182] on div "[DATE] [DATE] Custom Range Export" at bounding box center [804, 170] width 1447 height 42
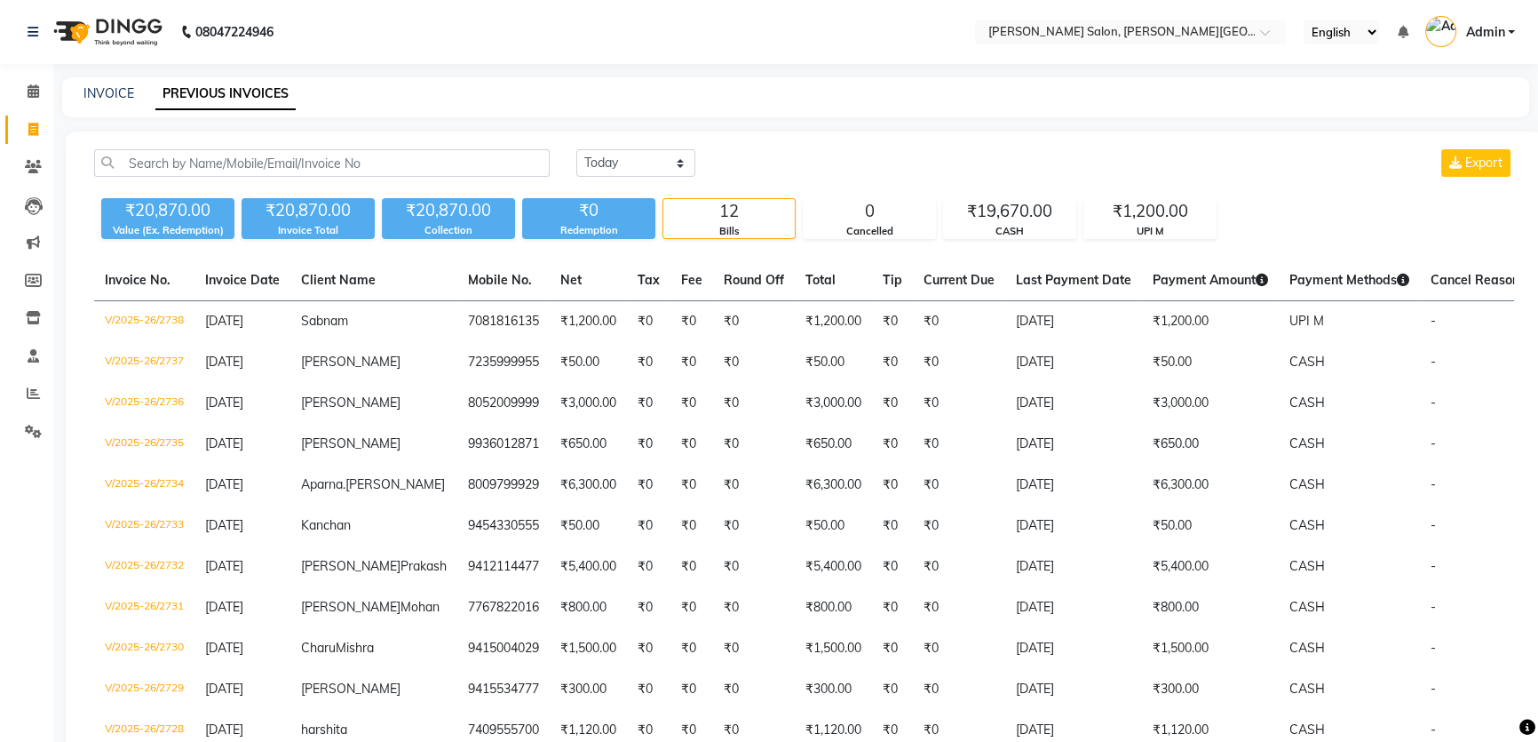
click at [31, 111] on li "Invoice" at bounding box center [26, 130] width 53 height 38
click at [26, 127] on span at bounding box center [33, 130] width 31 height 20
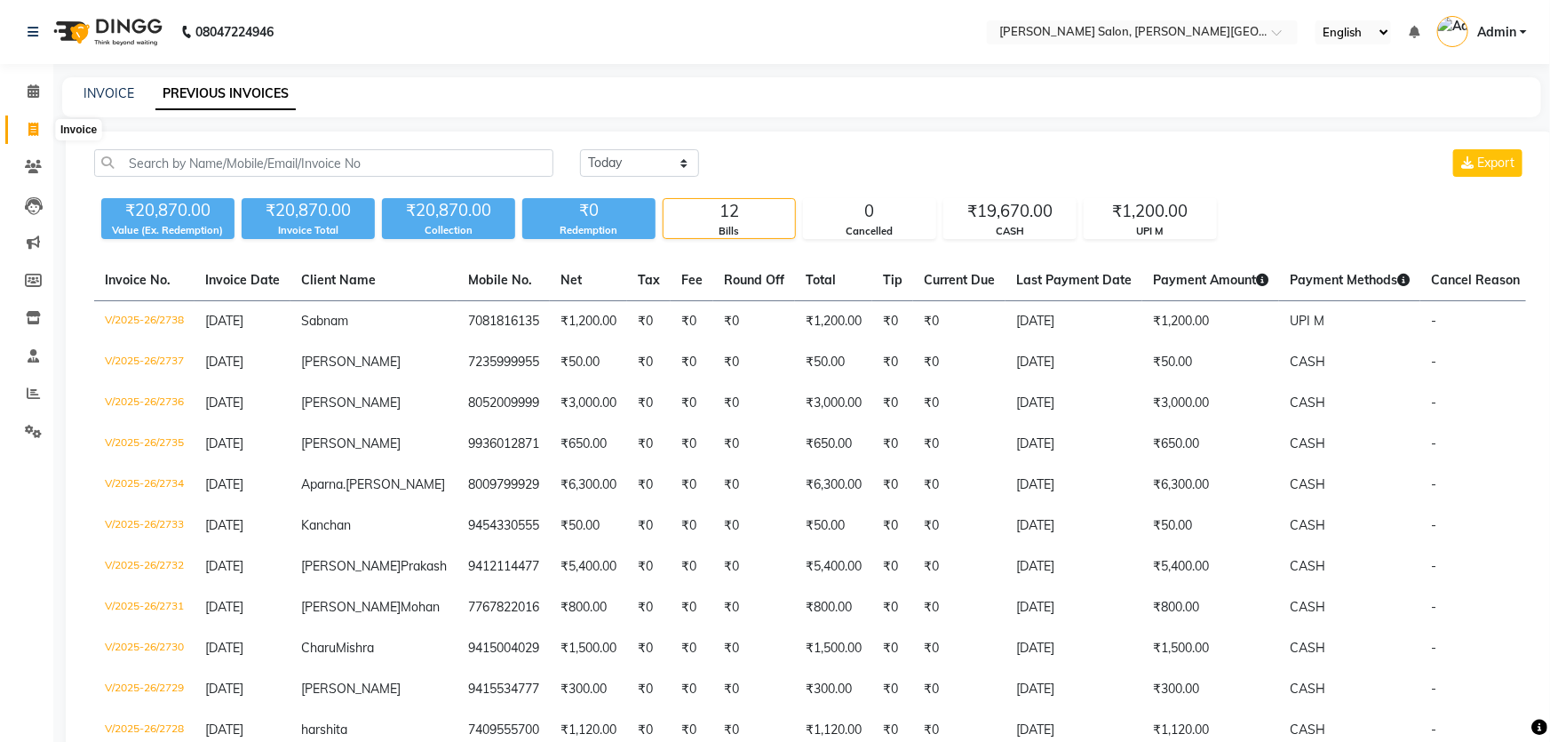
select select "service"
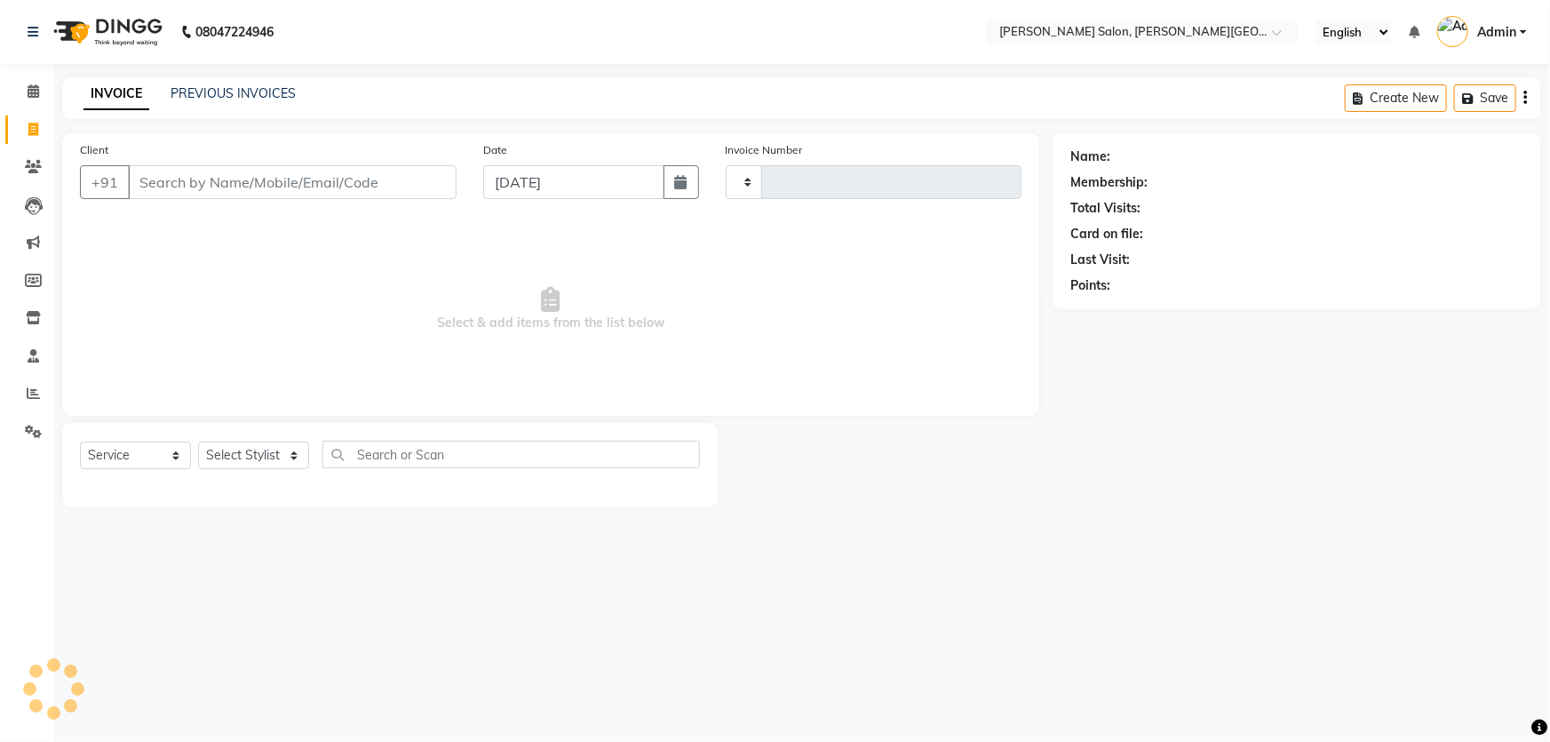
type input "2739"
select select "4122"
click at [223, 183] on input "dimpl" at bounding box center [247, 182] width 238 height 34
type input "d"
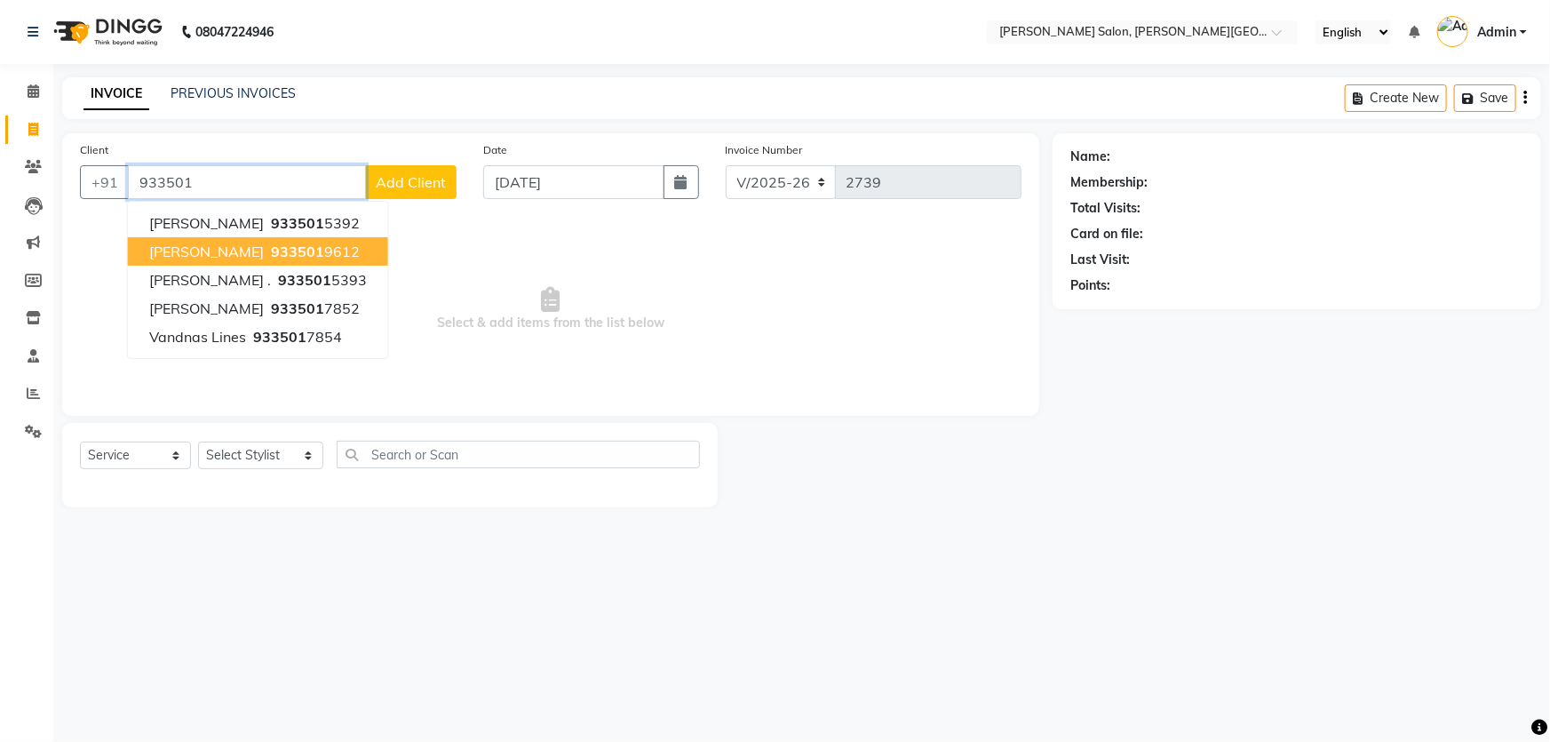
click at [345, 251] on button "[PERSON_NAME] 933501 9612" at bounding box center [258, 251] width 260 height 28
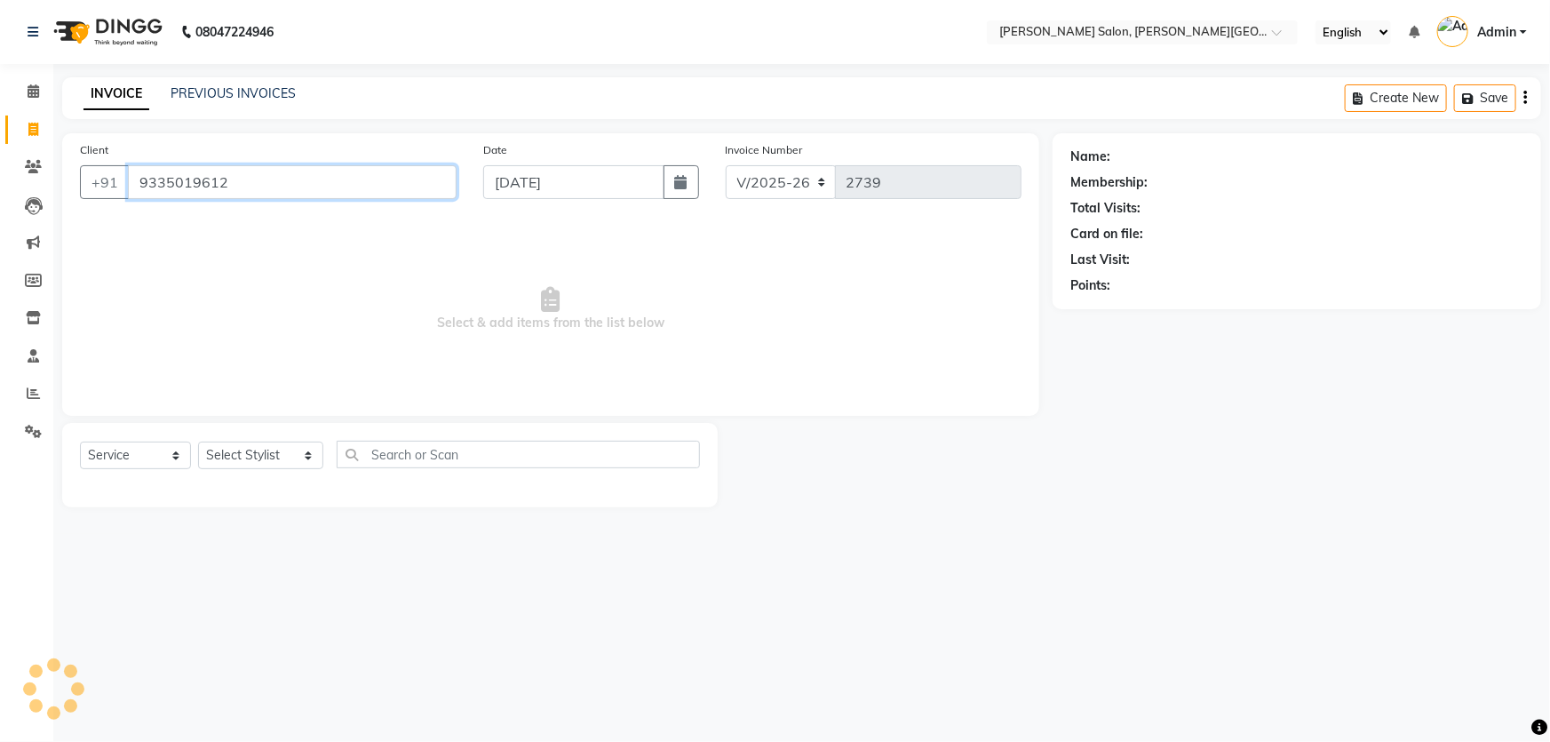
type input "9335019612"
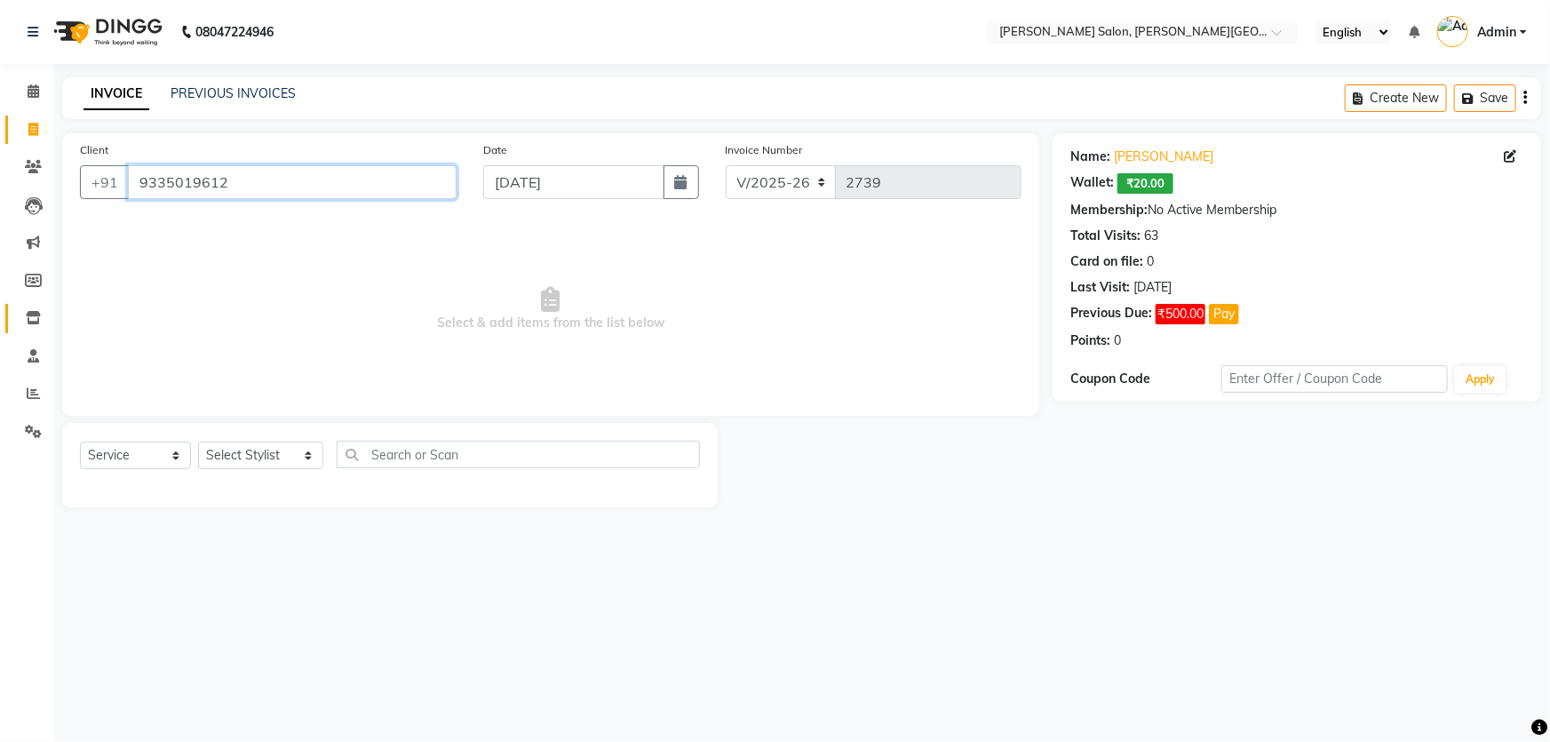
drag, startPoint x: 194, startPoint y: 178, endPoint x: 30, endPoint y: 331, distance: 224.9
click at [0, 321] on app-home "08047224946 Select Location × [PERSON_NAME] Salon, [PERSON_NAME] Road English E…" at bounding box center [775, 267] width 1550 height 534
